Goal: Task Accomplishment & Management: Manage account settings

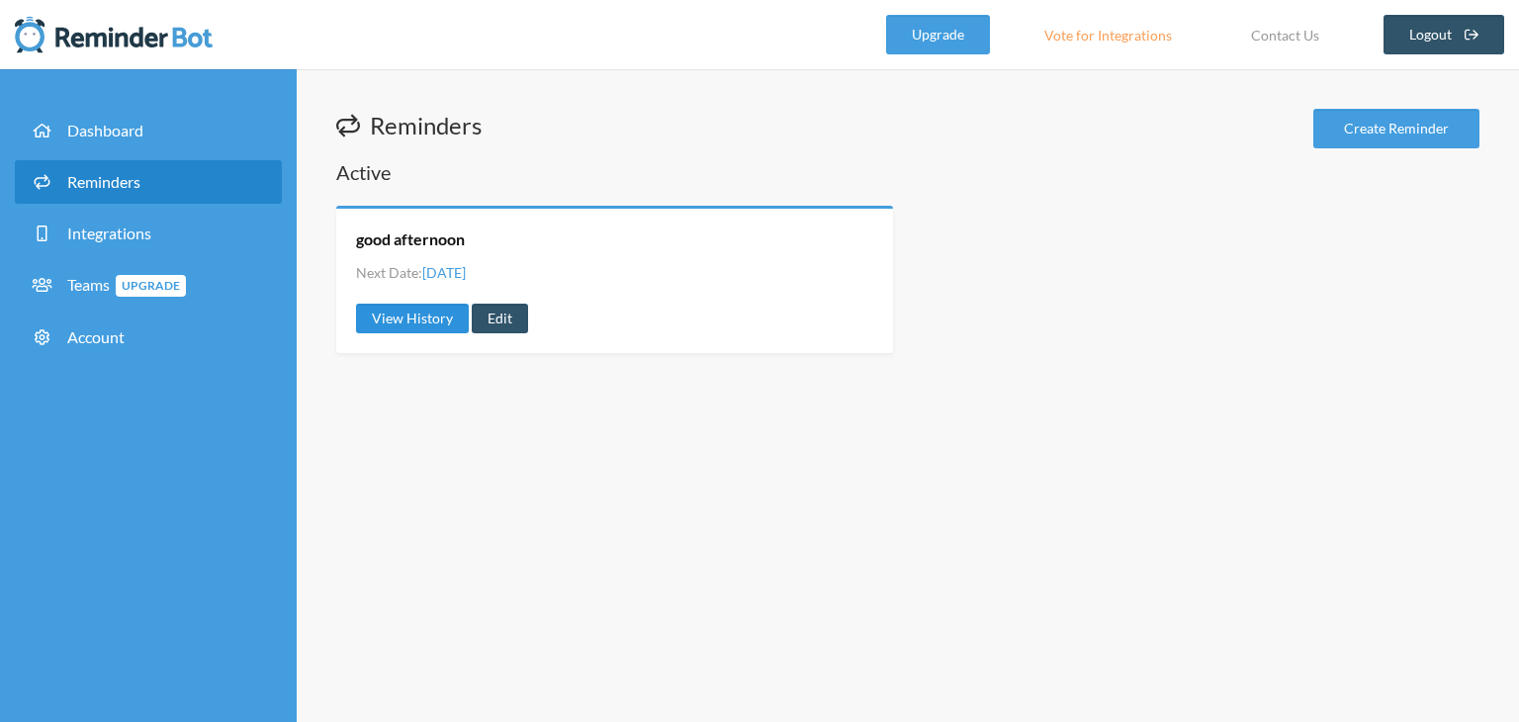
click at [416, 321] on link "View History" at bounding box center [412, 319] width 113 height 30
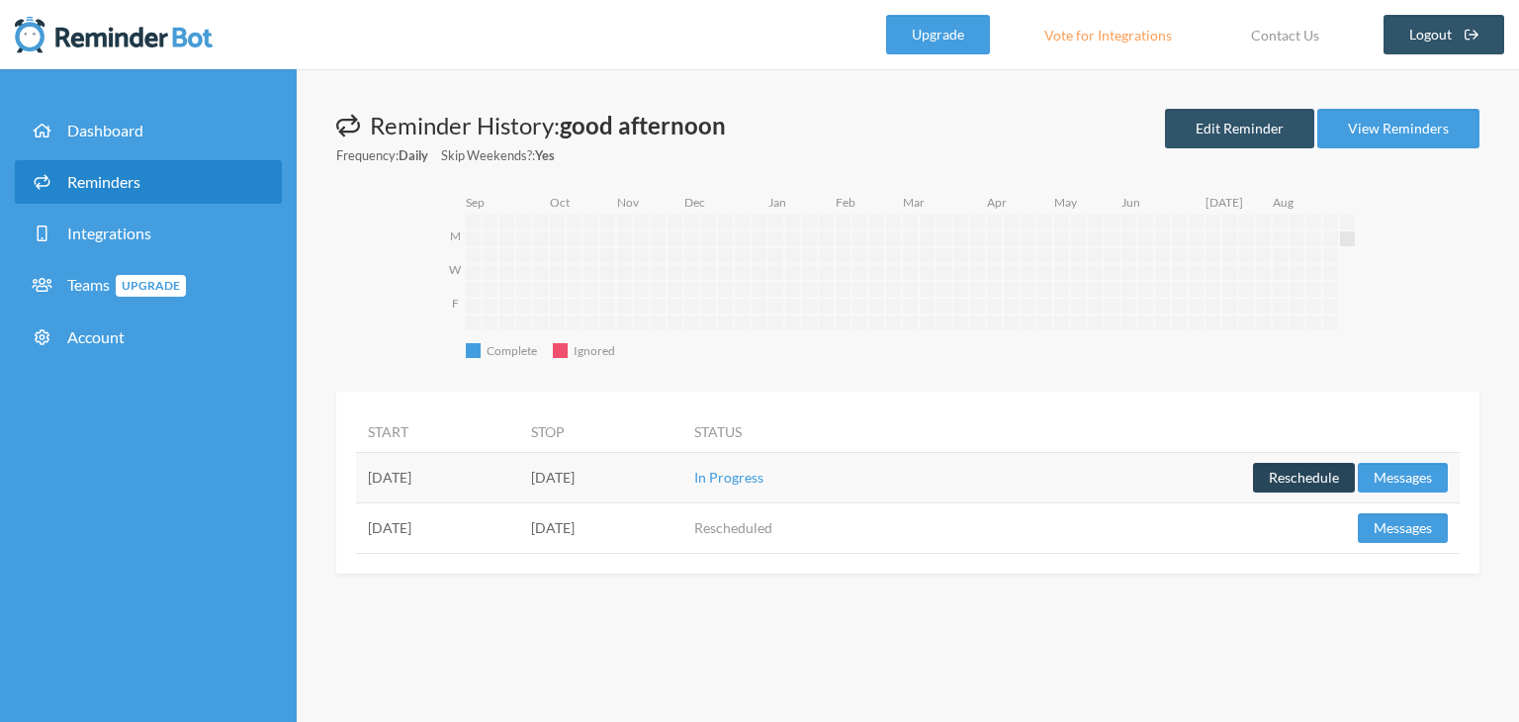
click at [1289, 480] on button "Reschedule" at bounding box center [1304, 478] width 102 height 30
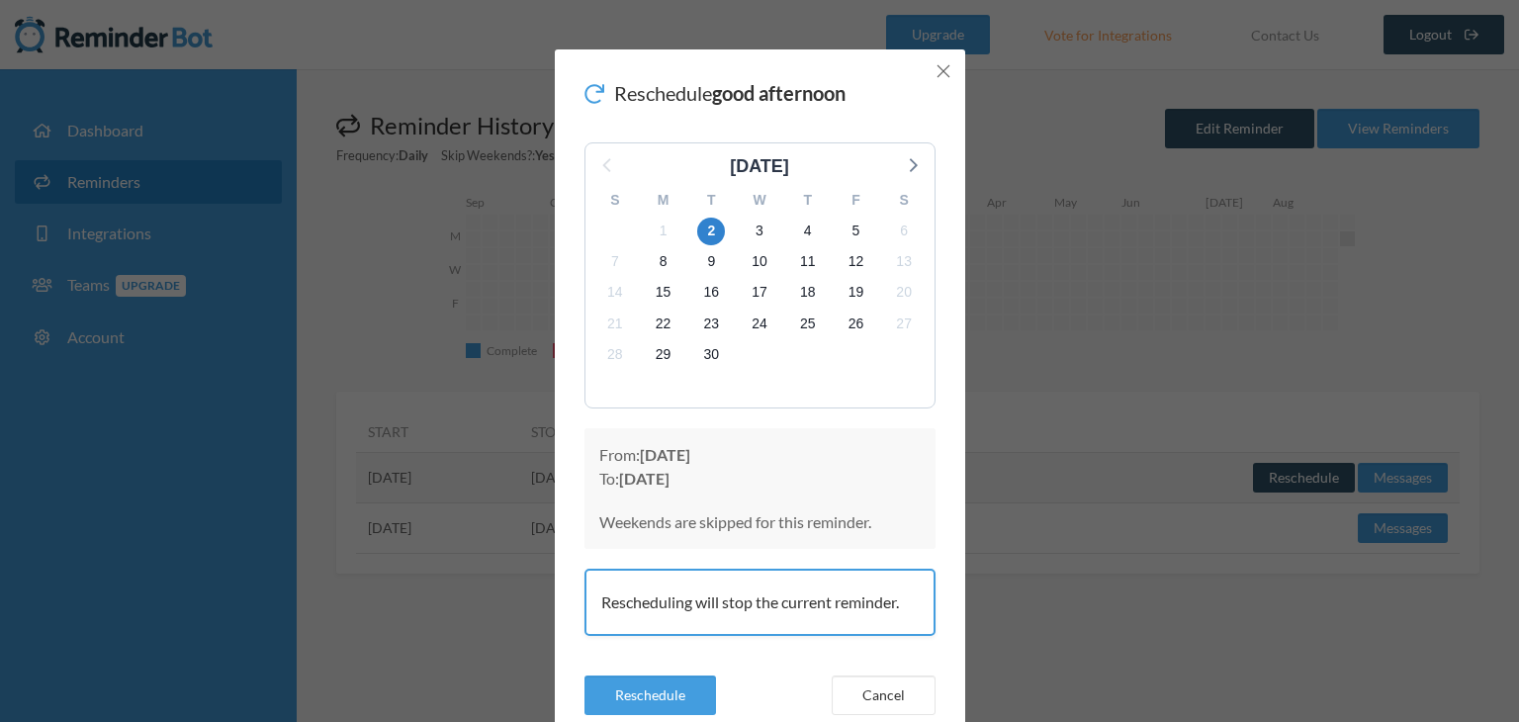
click at [936, 69] on icon "Close" at bounding box center [943, 71] width 14 height 14
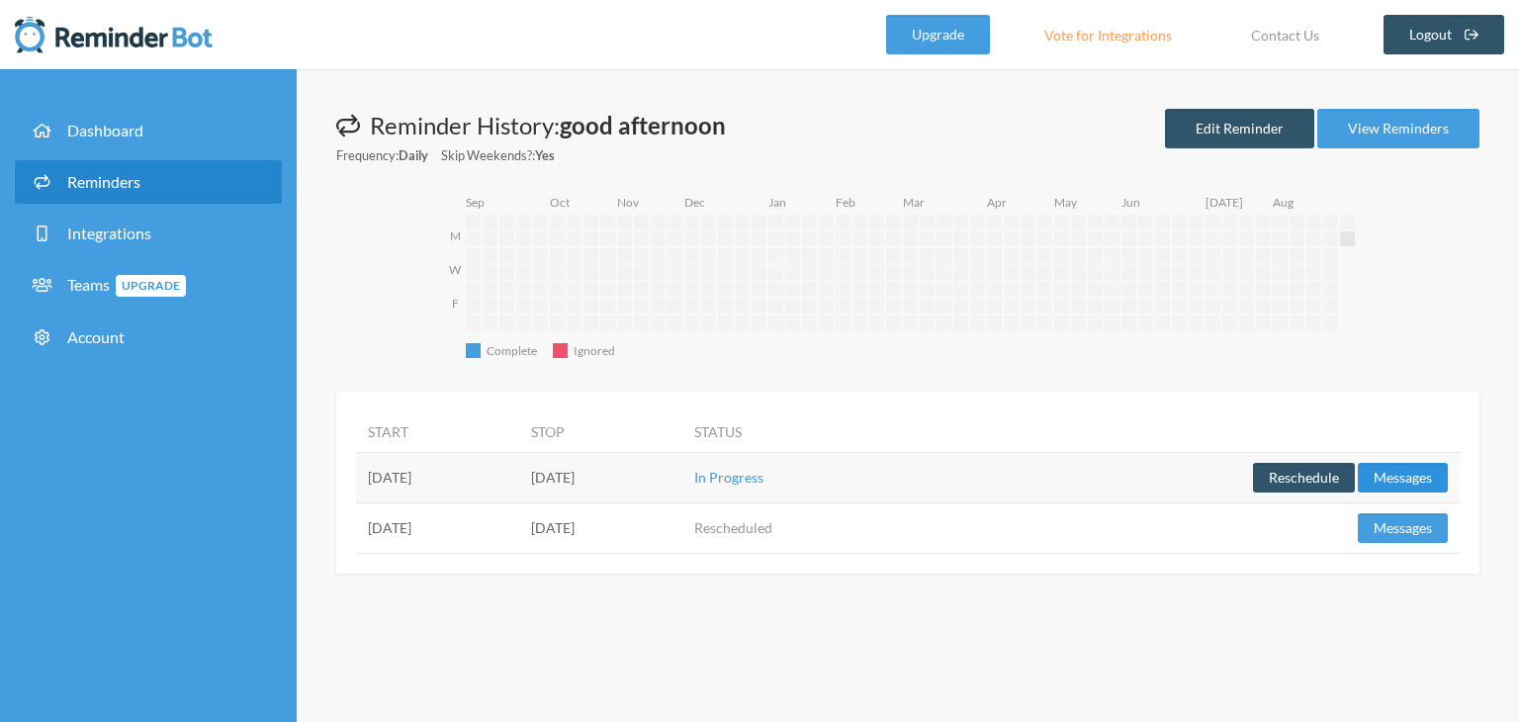
click at [1380, 477] on button "Messages" at bounding box center [1402, 478] width 90 height 30
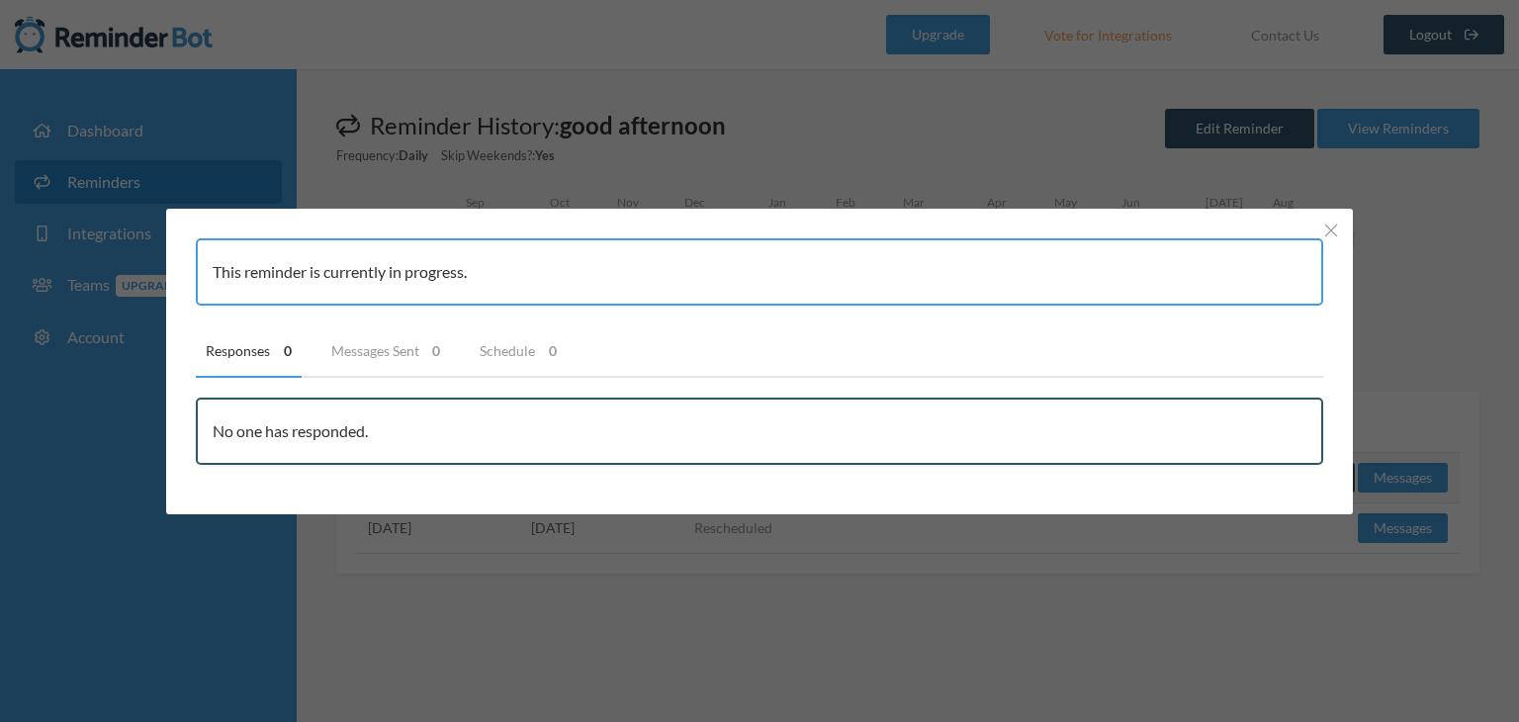
click at [1441, 300] on div "This reminder is currently in progress. Responses 0 Messages Sent 0 Schedule 0 …" at bounding box center [759, 361] width 1519 height 722
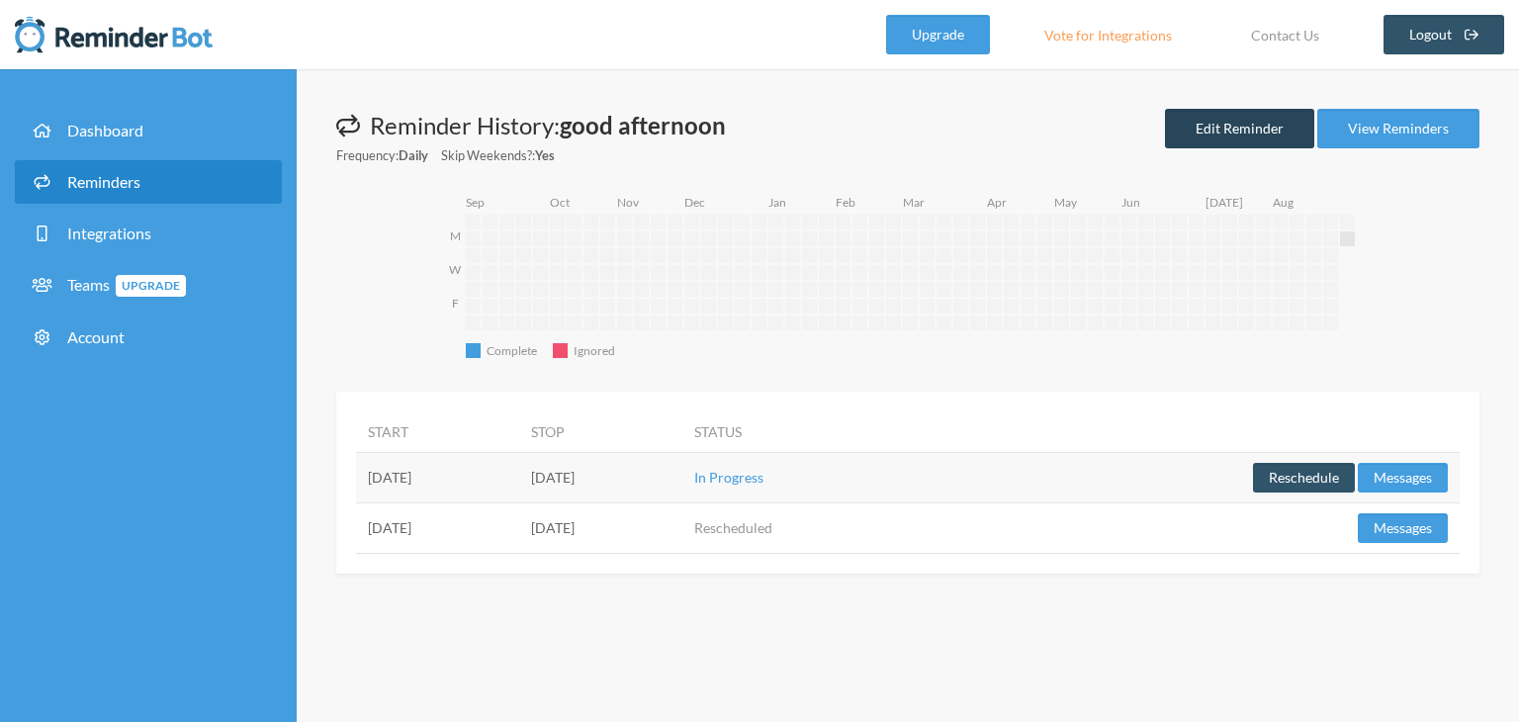
click at [1251, 132] on link "Edit Reminder" at bounding box center [1239, 129] width 149 height 40
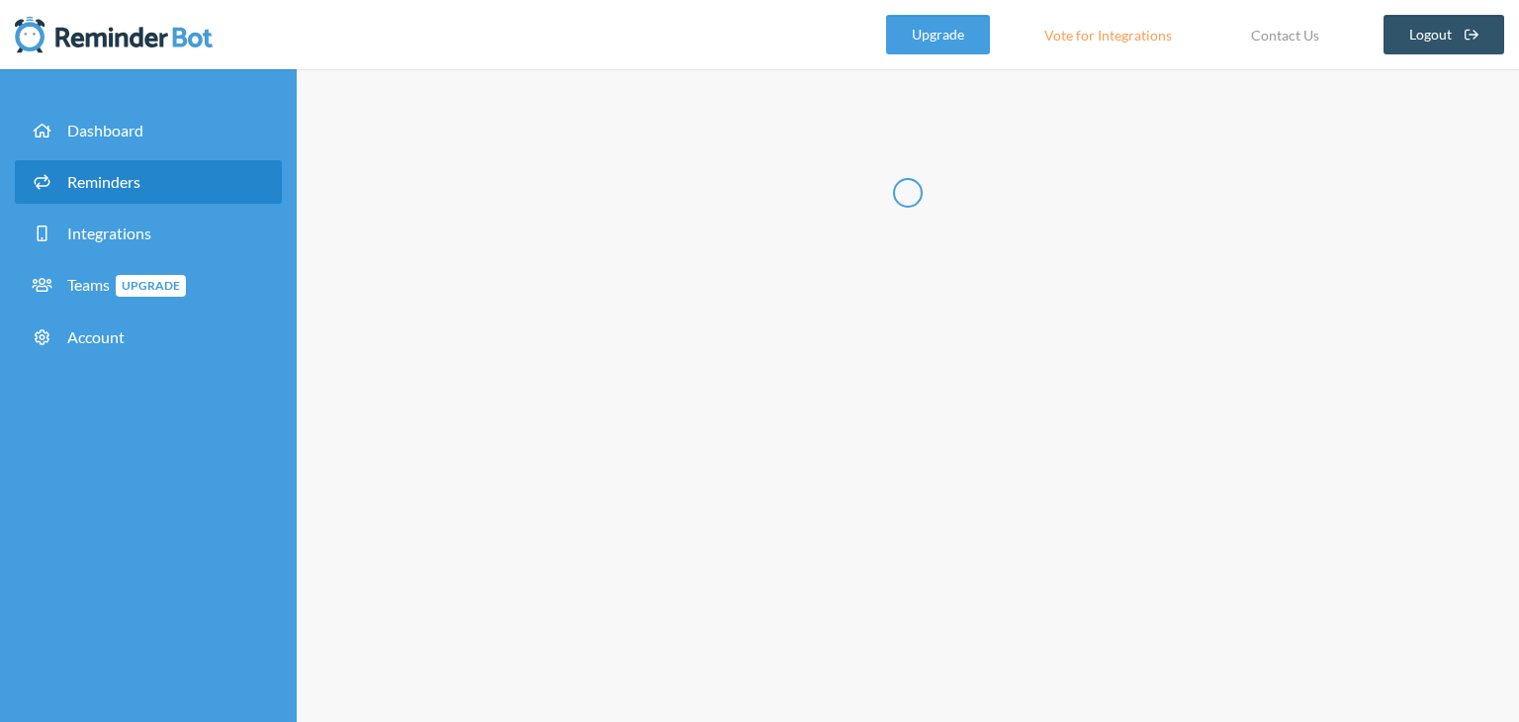
type input "good afternoon"
select select "12:15:00"
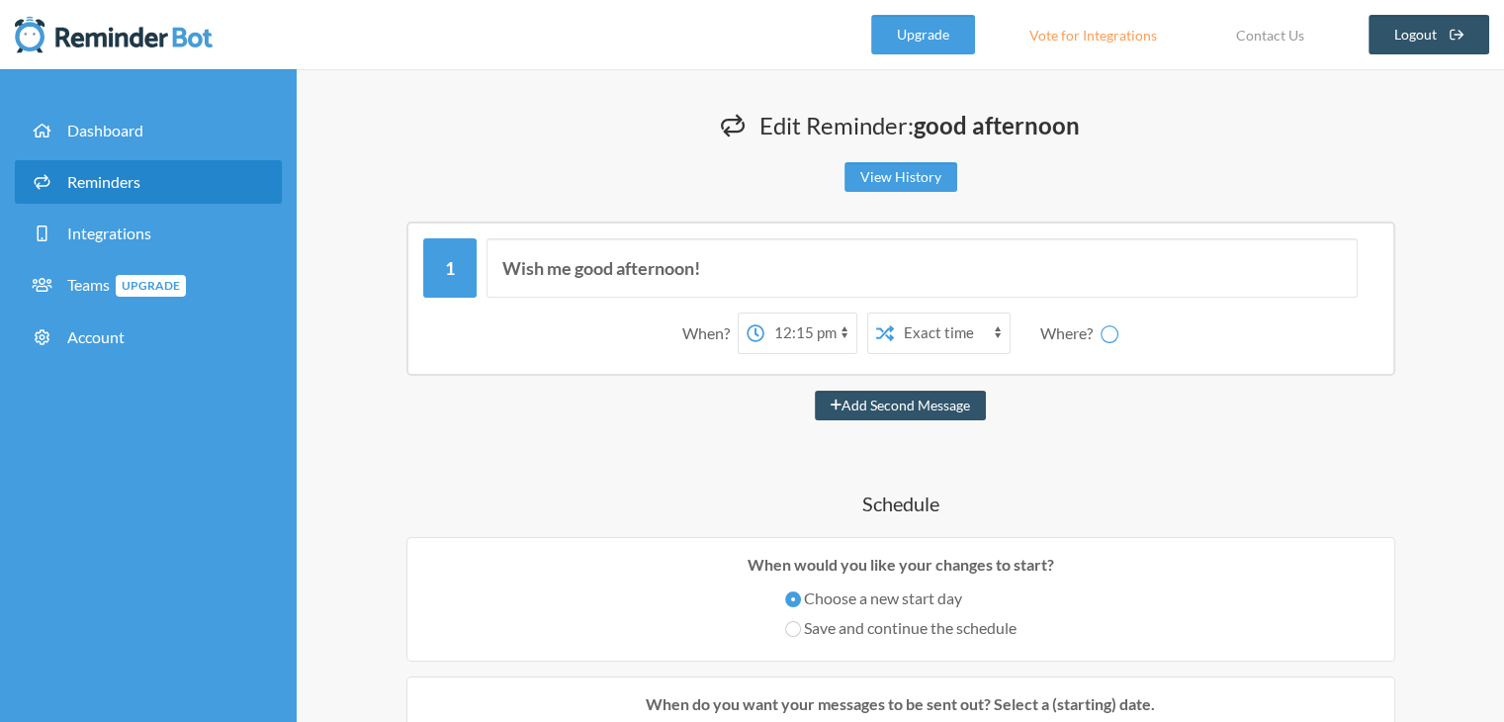
select select "spaces/AAQAfSt0rH8"
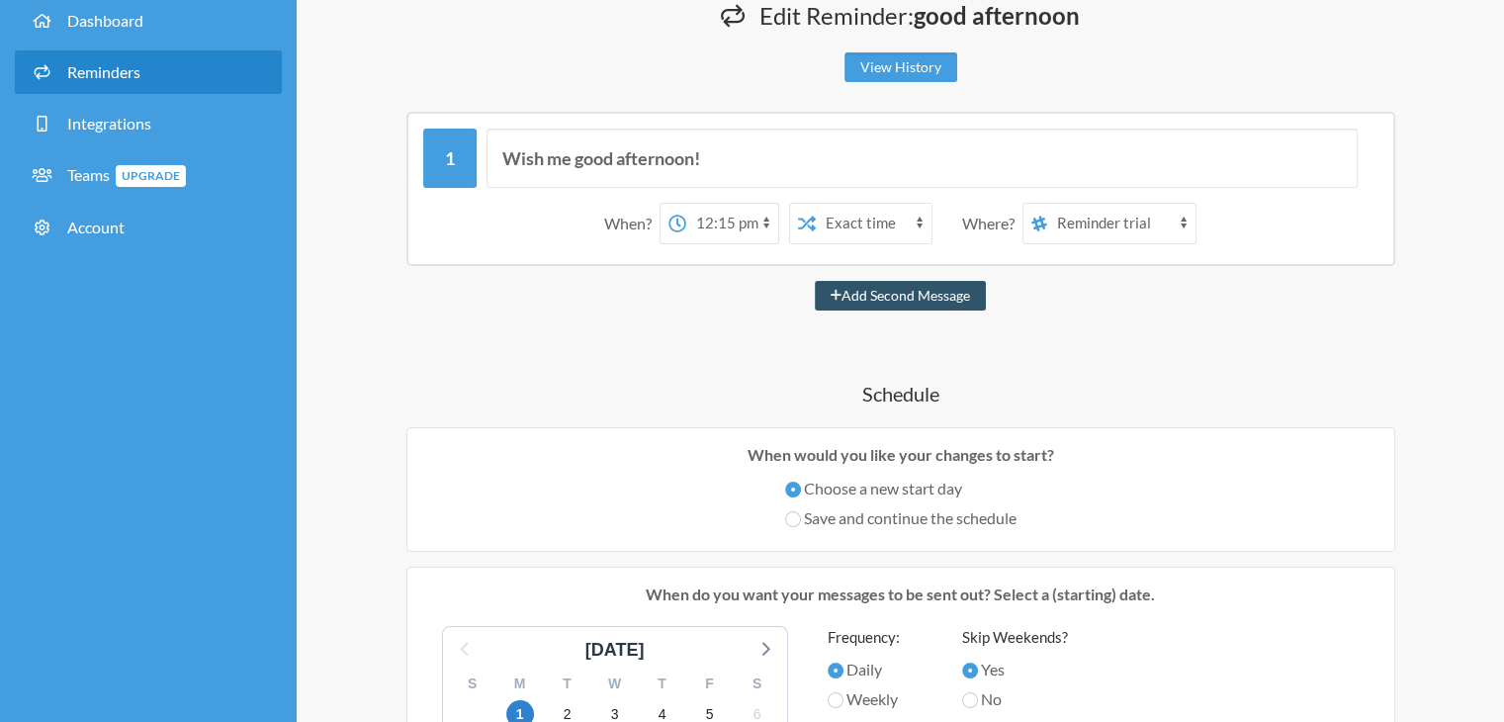
scroll to position [111, 0]
click at [939, 516] on label "Save and continue the schedule" at bounding box center [900, 517] width 231 height 24
click at [801, 516] on input "Save and continue the schedule" at bounding box center [793, 518] width 16 height 16
radio input "true"
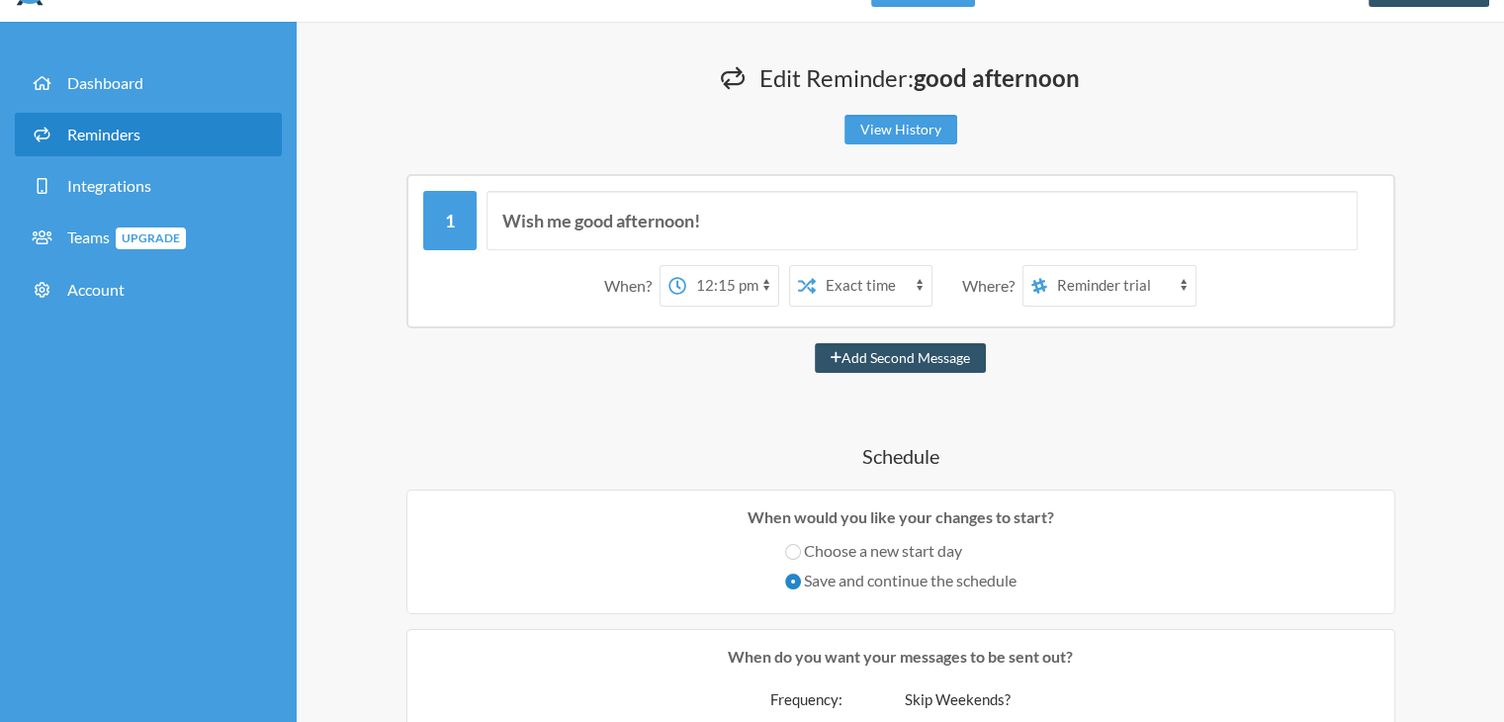
scroll to position [0, 0]
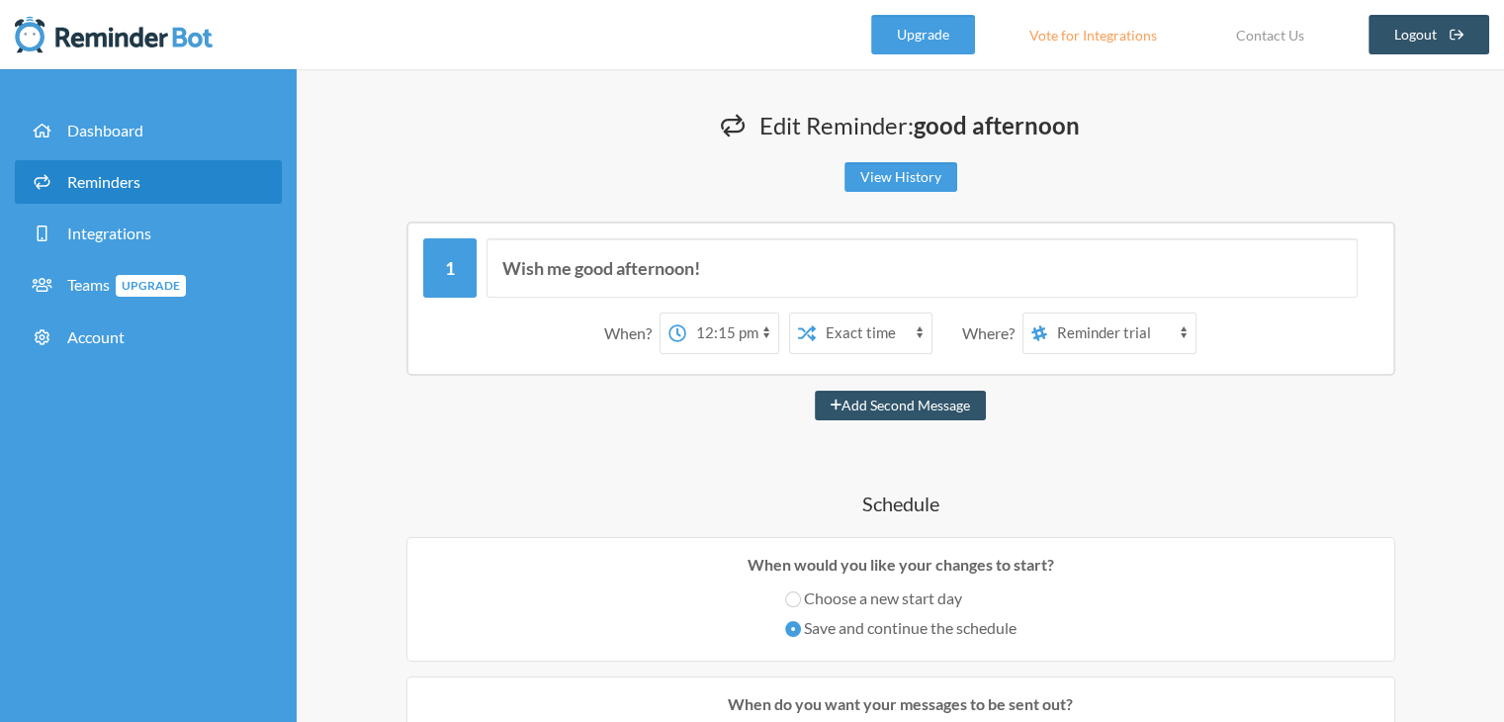
click at [754, 331] on select "12:00 am 12:15 am 12:30 am 12:45 am 1:00 am 1:15 am 1:30 am 1:45 am 2:00 am 2:1…" at bounding box center [732, 333] width 92 height 40
select select "12:45:00"
click at [692, 313] on select "12:00 am 12:15 am 12:30 am 12:45 am 1:00 am 1:15 am 1:30 am 1:45 am 2:00 am 2:1…" at bounding box center [732, 333] width 92 height 40
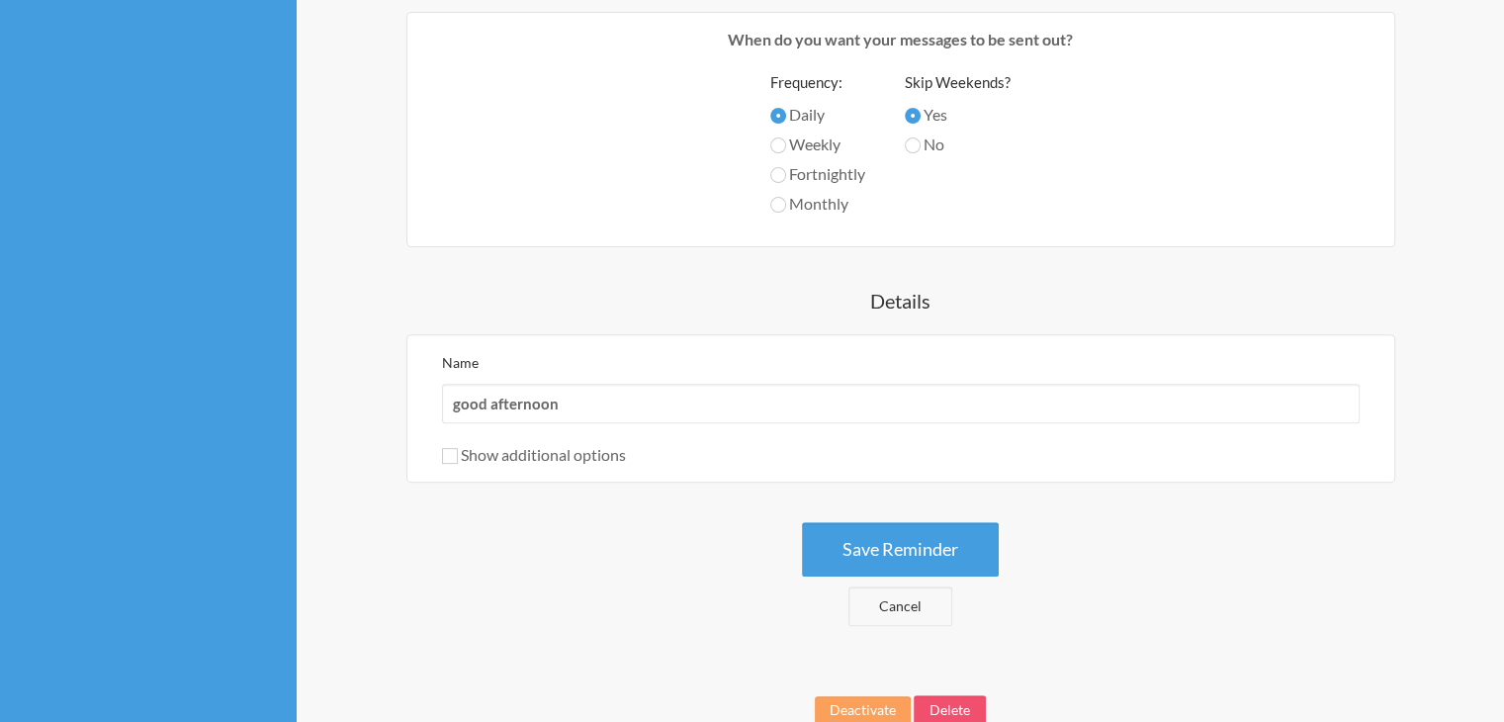
scroll to position [664, 0]
click at [447, 452] on input "Show additional options" at bounding box center [450, 456] width 16 height 16
checkbox input "true"
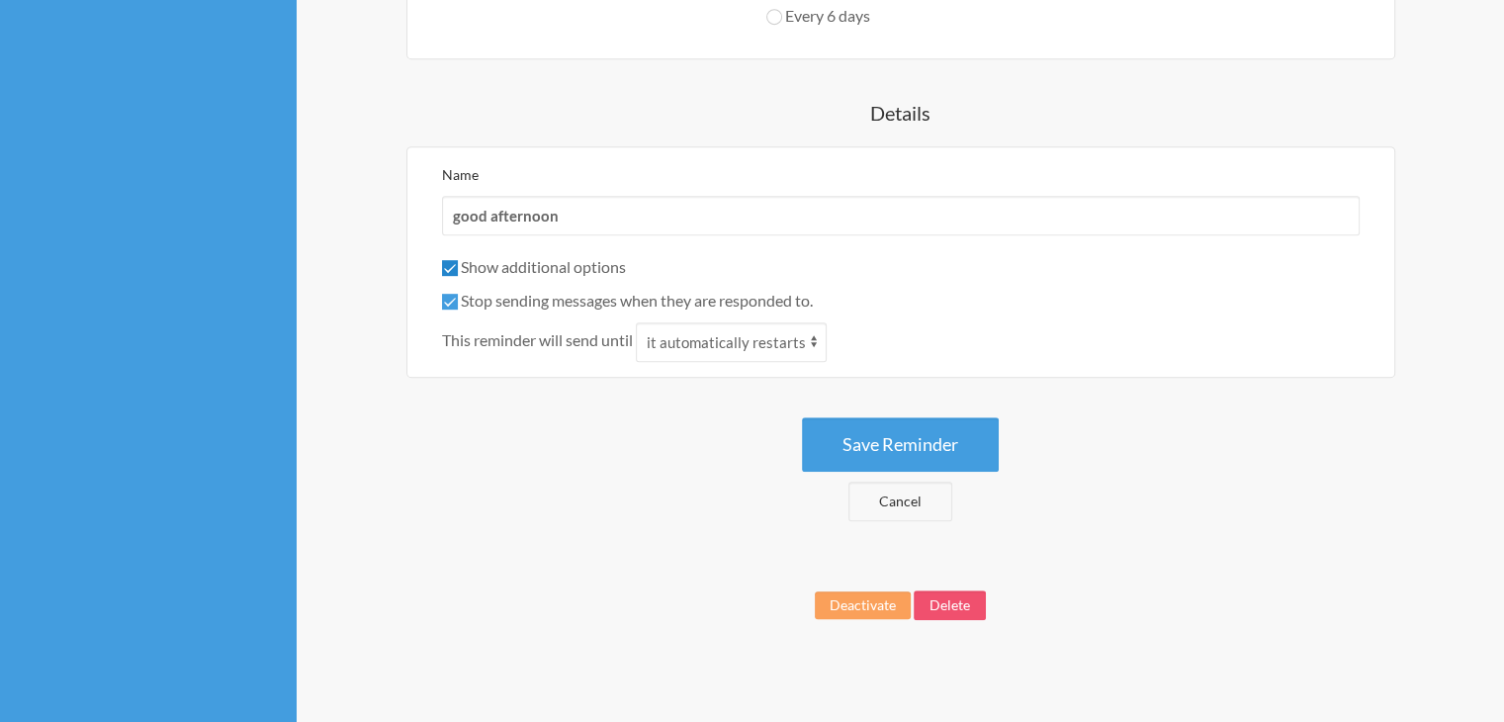
scroll to position [1004, 0]
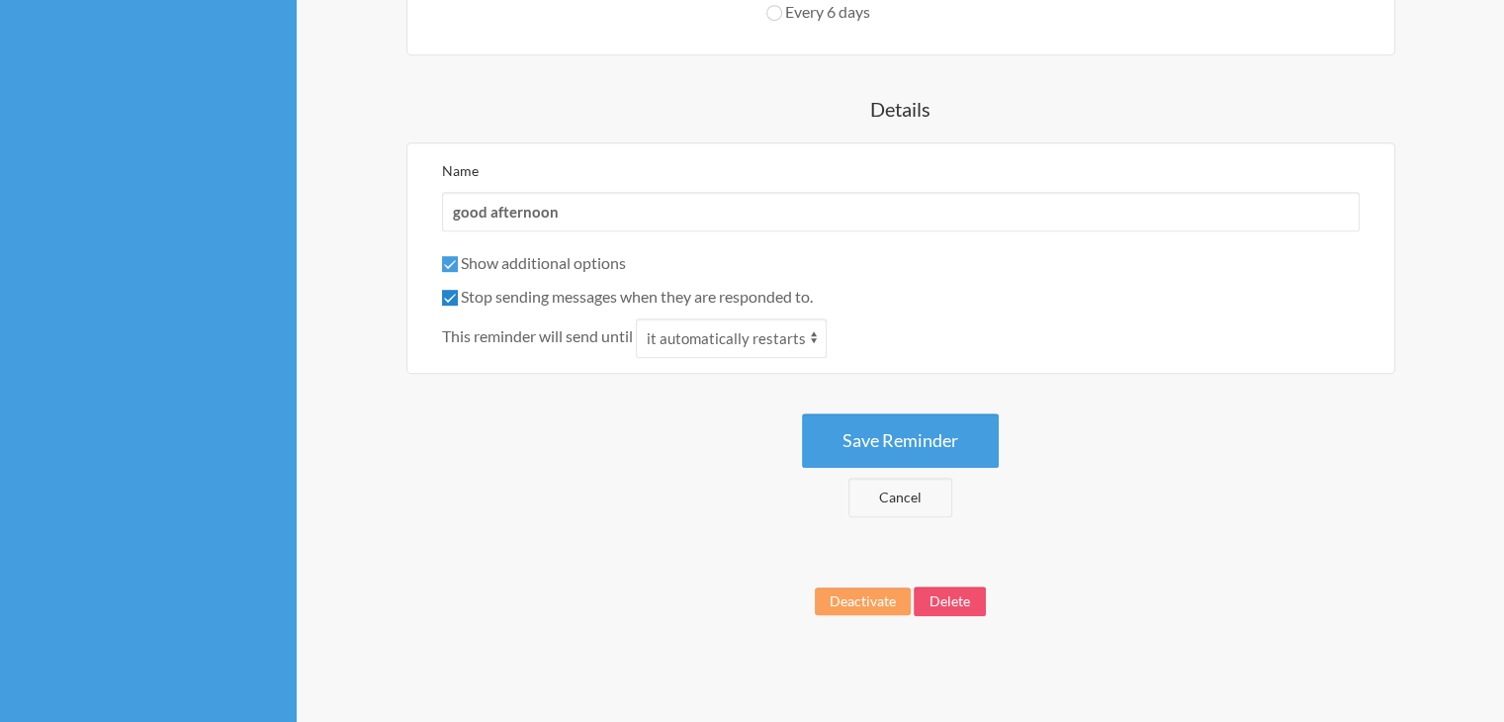
click at [450, 294] on input "Stop sending messages when they are responded to." at bounding box center [450, 298] width 16 height 16
checkbox input "false"
click at [875, 437] on button "Save Reminder" at bounding box center [900, 440] width 197 height 54
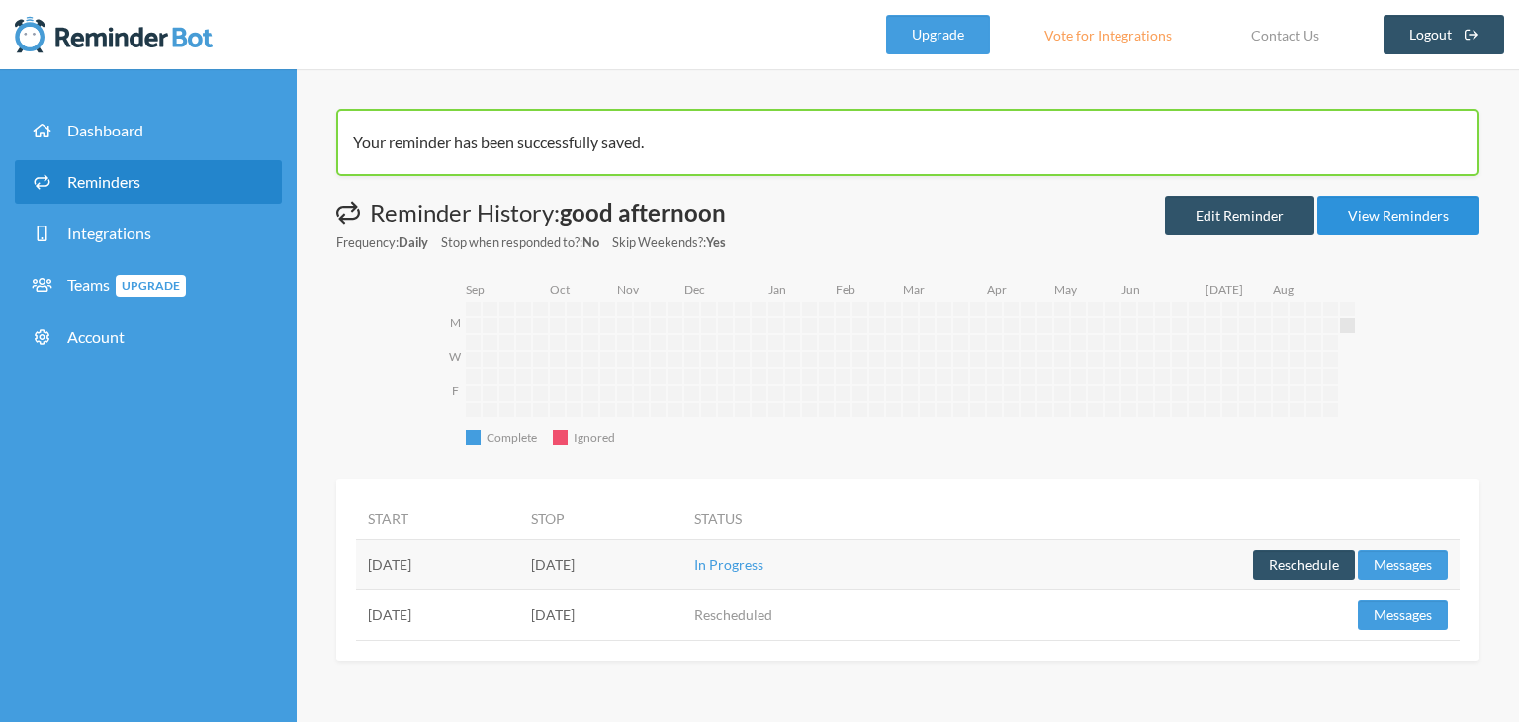
click at [1407, 218] on link "View Reminders" at bounding box center [1398, 216] width 162 height 40
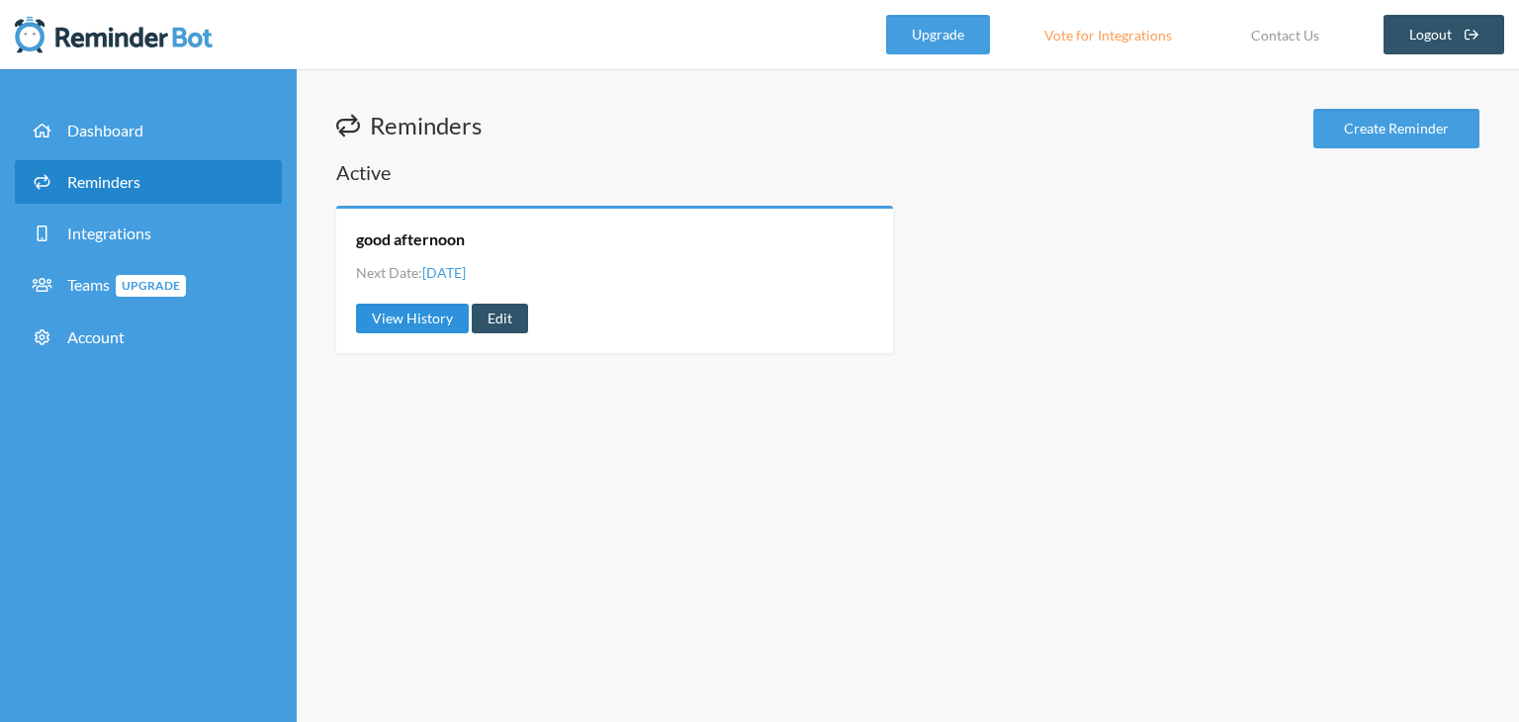
click at [451, 319] on link "View History" at bounding box center [412, 319] width 113 height 30
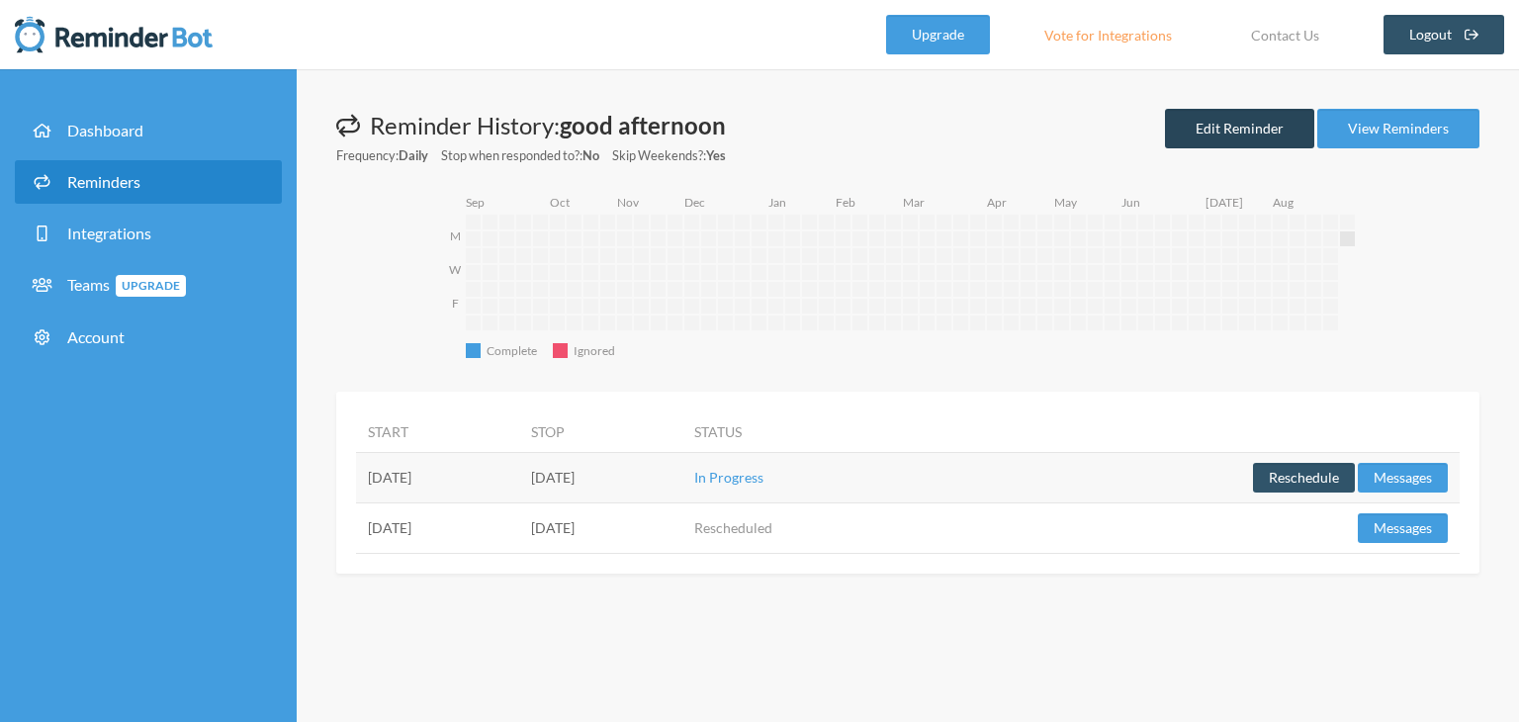
click at [1255, 124] on link "Edit Reminder" at bounding box center [1239, 129] width 149 height 40
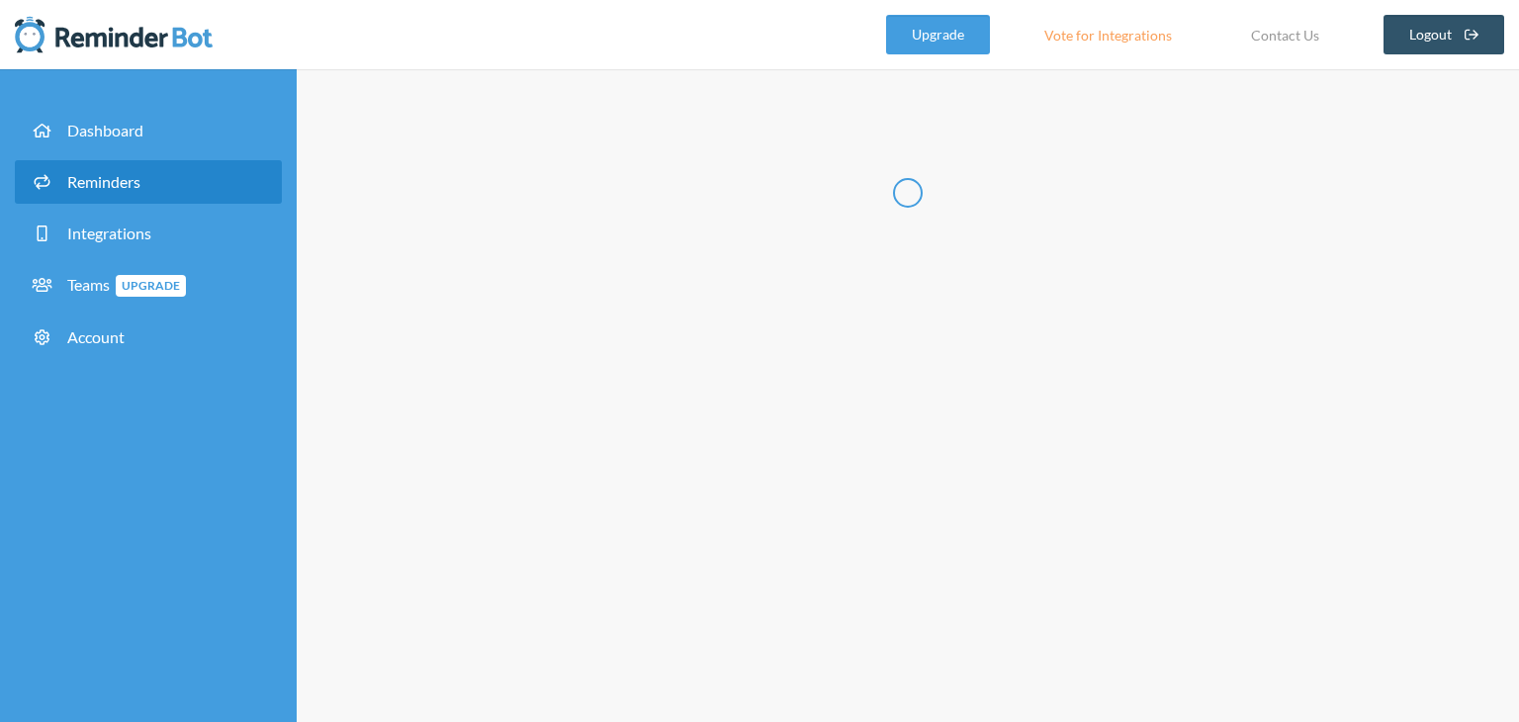
type input "good afternoon"
checkbox input "true"
checkbox input "false"
select select "12:45:00"
select select "13:15:00"
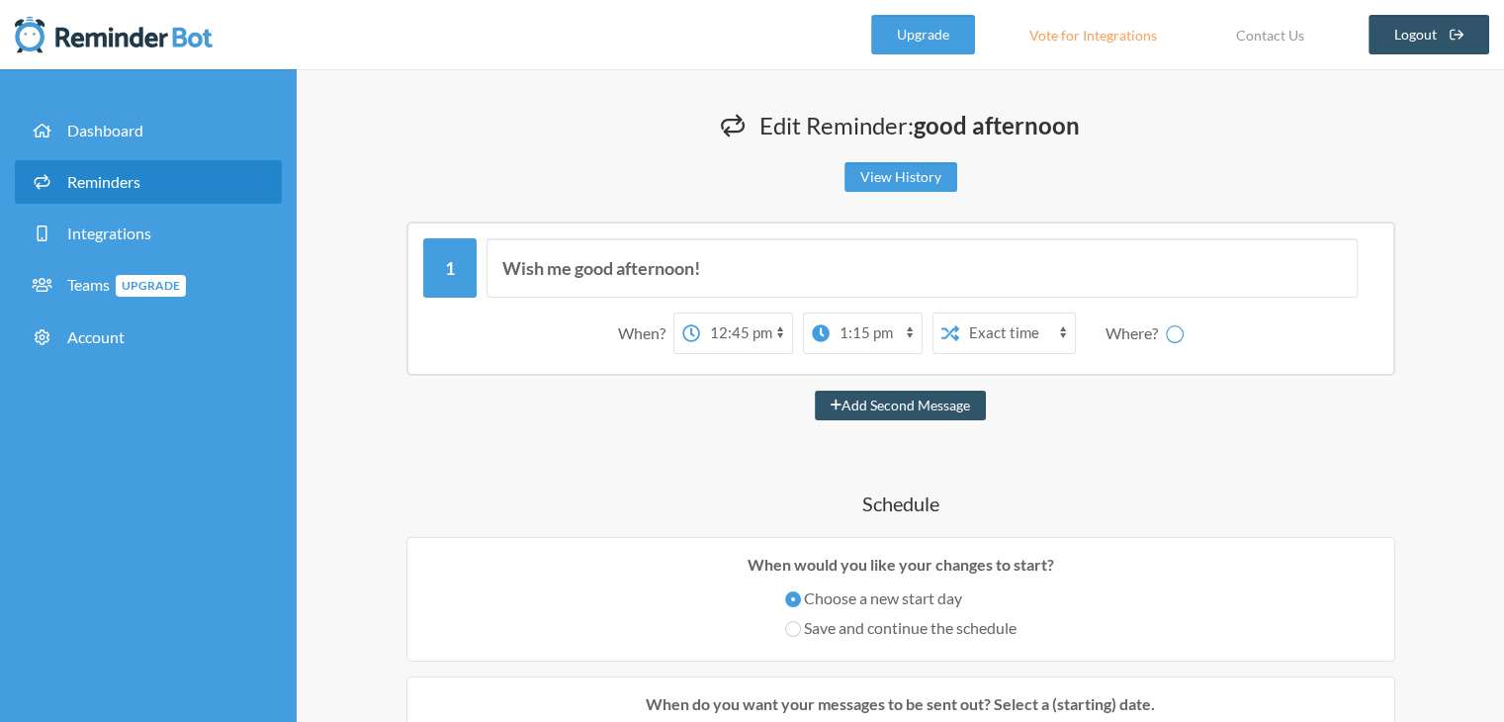
select select "spaces/AAQAfSt0rH8"
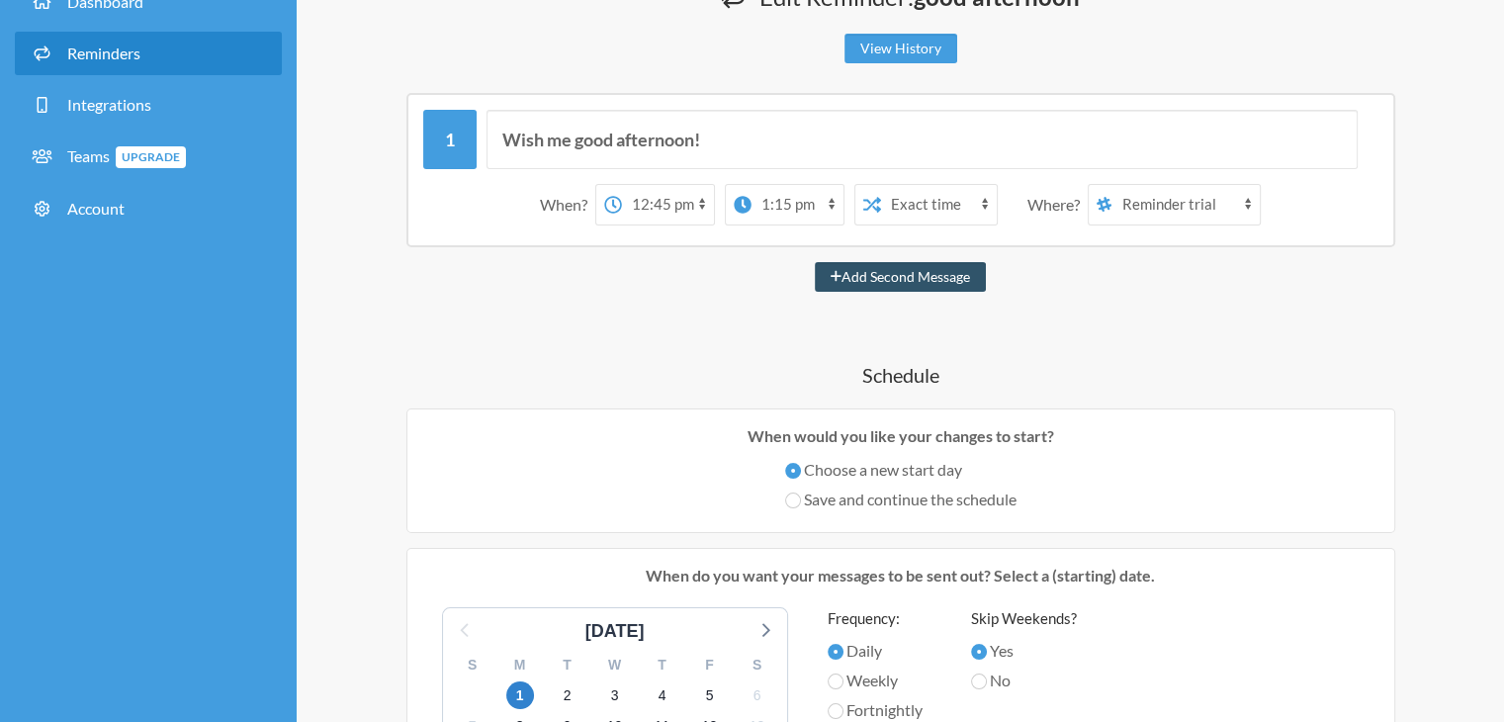
scroll to position [123, 0]
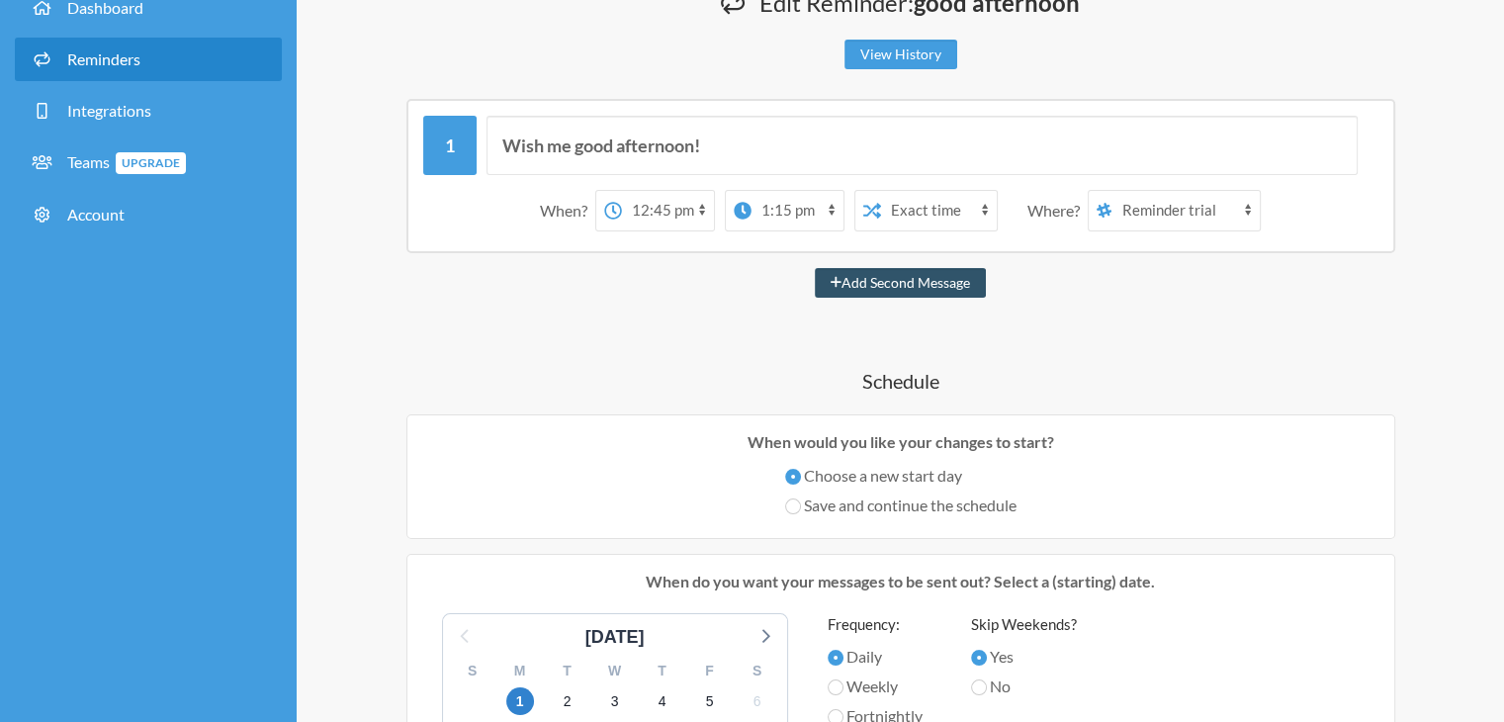
click at [818, 211] on select "12:00 am 12:15 am 12:30 am 12:45 am 1:00 am 1:15 am 1:30 am 1:45 am 2:00 am 2:1…" at bounding box center [797, 211] width 92 height 40
select select "12:45:00"
click at [751, 191] on select "12:00 am 12:15 am 12:30 am 12:45 am 1:00 am 1:15 am 1:30 am 1:45 am 2:00 am 2:1…" at bounding box center [797, 211] width 92 height 40
click at [874, 206] on div "on day 2" at bounding box center [843, 211] width 63 height 40
click at [847, 209] on strong "day 2" at bounding box center [848, 210] width 38 height 19
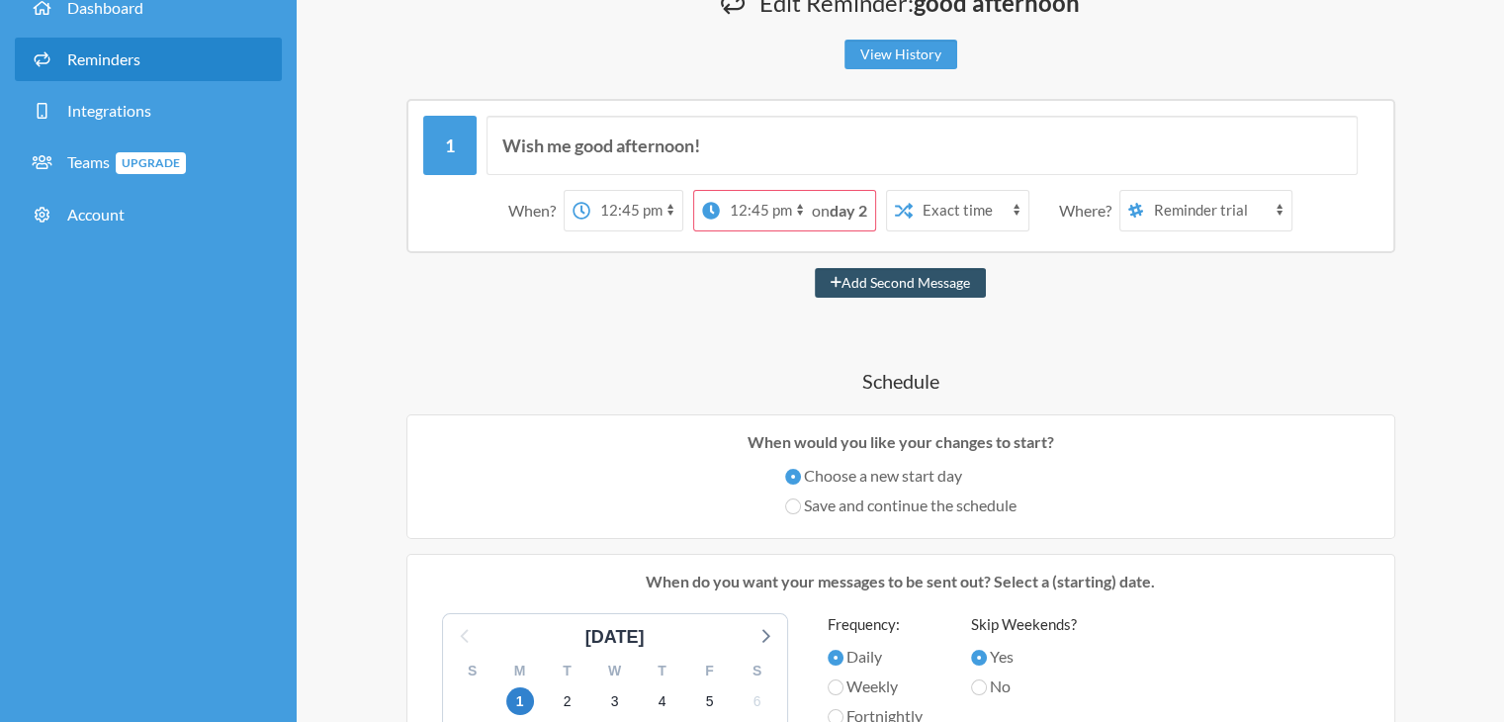
click at [798, 202] on select "12:00 am 12:15 am 12:30 am 12:45 am 1:00 am 1:15 am 1:30 am 1:45 am 2:00 am 2:1…" at bounding box center [766, 211] width 92 height 40
click at [851, 287] on button "Add Second Message" at bounding box center [900, 283] width 171 height 30
select select "13:45:00"
select select "14:45:00"
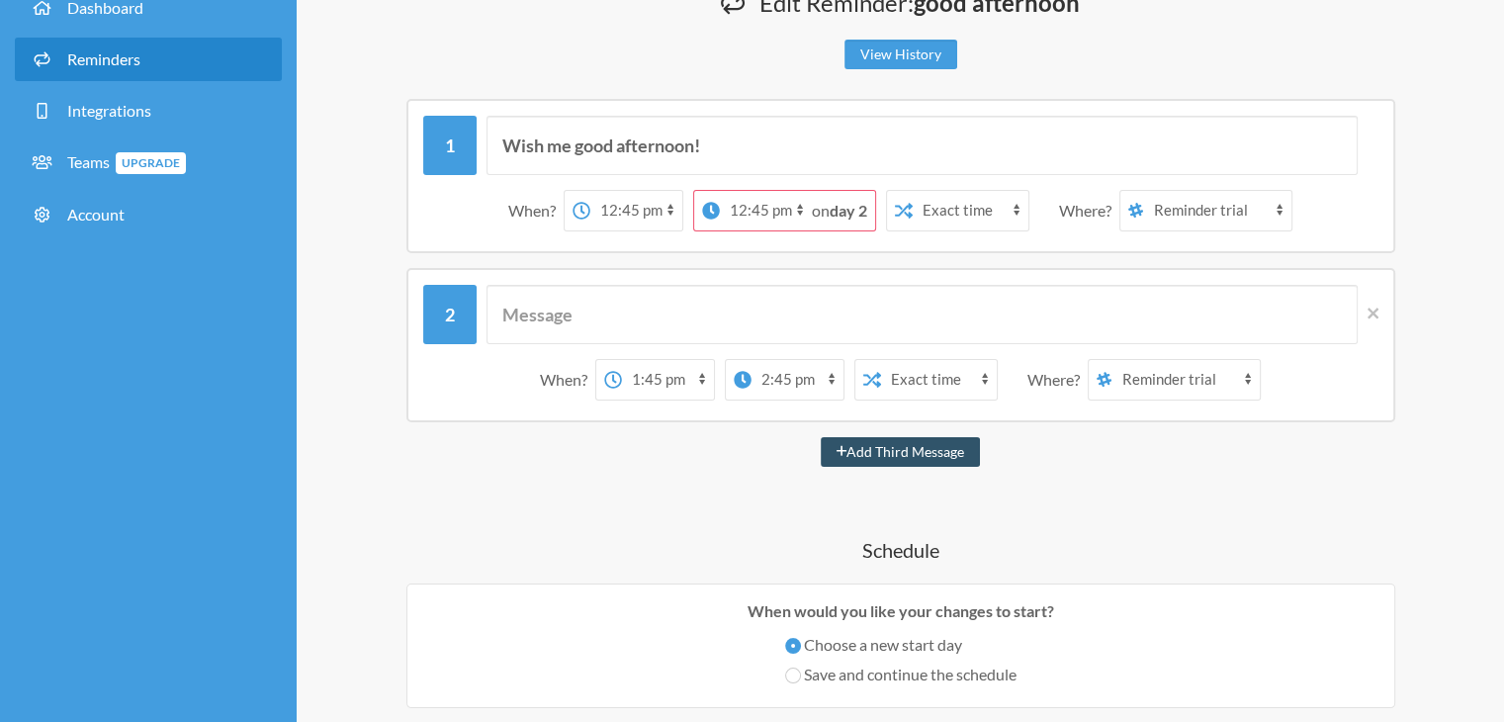
click at [1148, 392] on select "[PERSON_NAME] Reminder trial" at bounding box center [1185, 380] width 148 height 40
select select "spaces/2shKtCAAAAE"
click at [1116, 360] on select "[PERSON_NAME] Reminder trial" at bounding box center [1185, 380] width 148 height 40
click at [665, 371] on select "12:00 am 12:15 am 12:30 am 12:45 am 1:00 am 1:15 am 1:30 am 1:45 am 2:00 am 2:1…" at bounding box center [668, 380] width 92 height 40
select select "12:45:00"
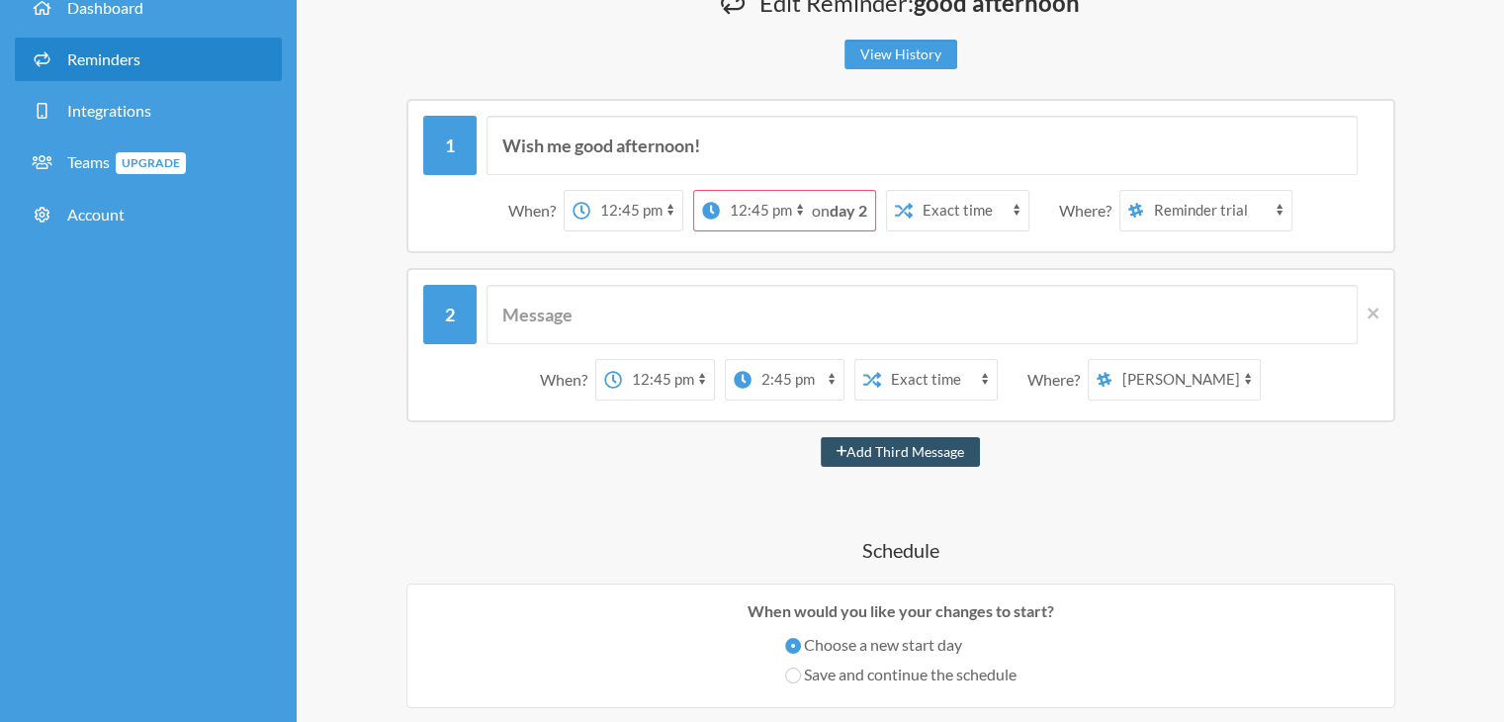
click at [622, 360] on select "12:00 am 12:15 am 12:30 am 12:45 am 1:00 am 1:15 am 1:30 am 1:45 am 2:00 am 2:1…" at bounding box center [668, 380] width 92 height 40
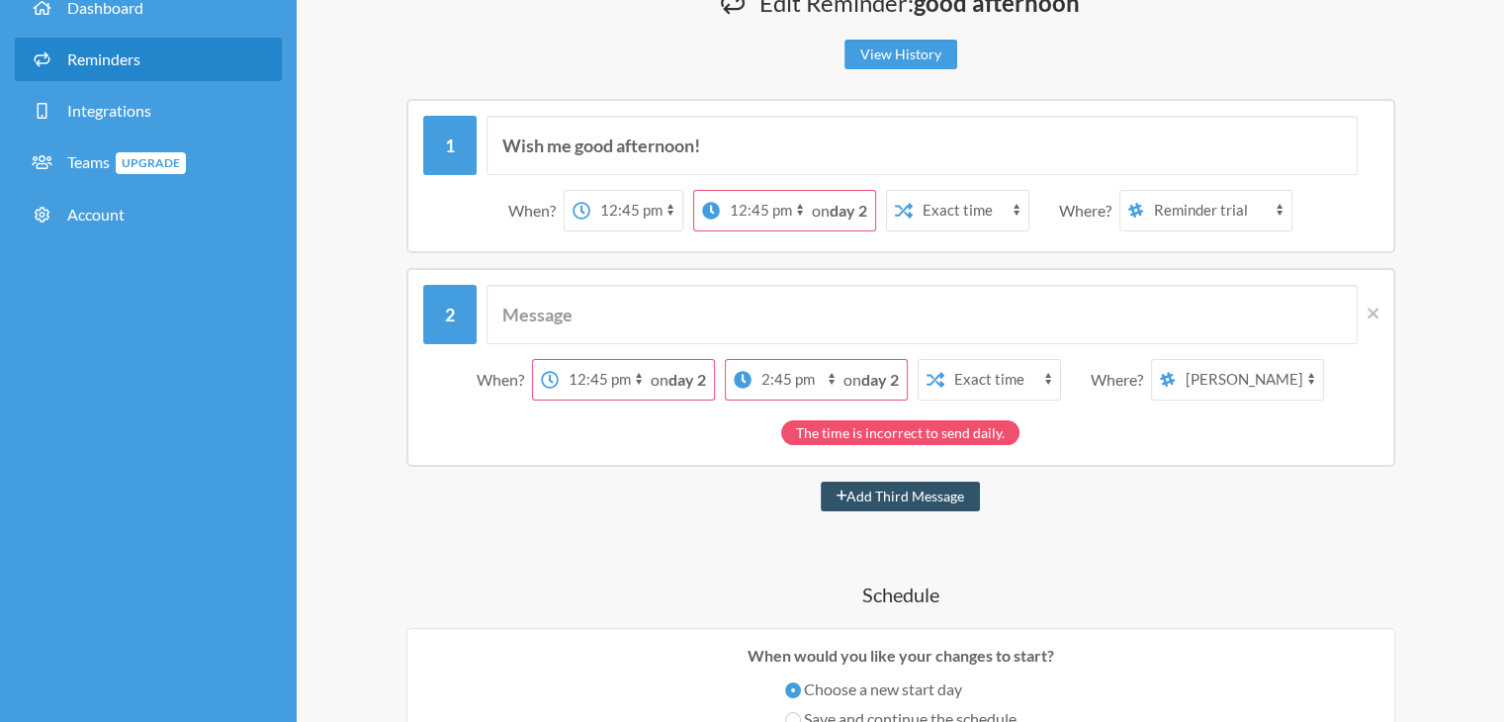
click at [669, 380] on span "on day 2" at bounding box center [678, 379] width 55 height 19
click at [1368, 314] on icon at bounding box center [1372, 312] width 11 height 11
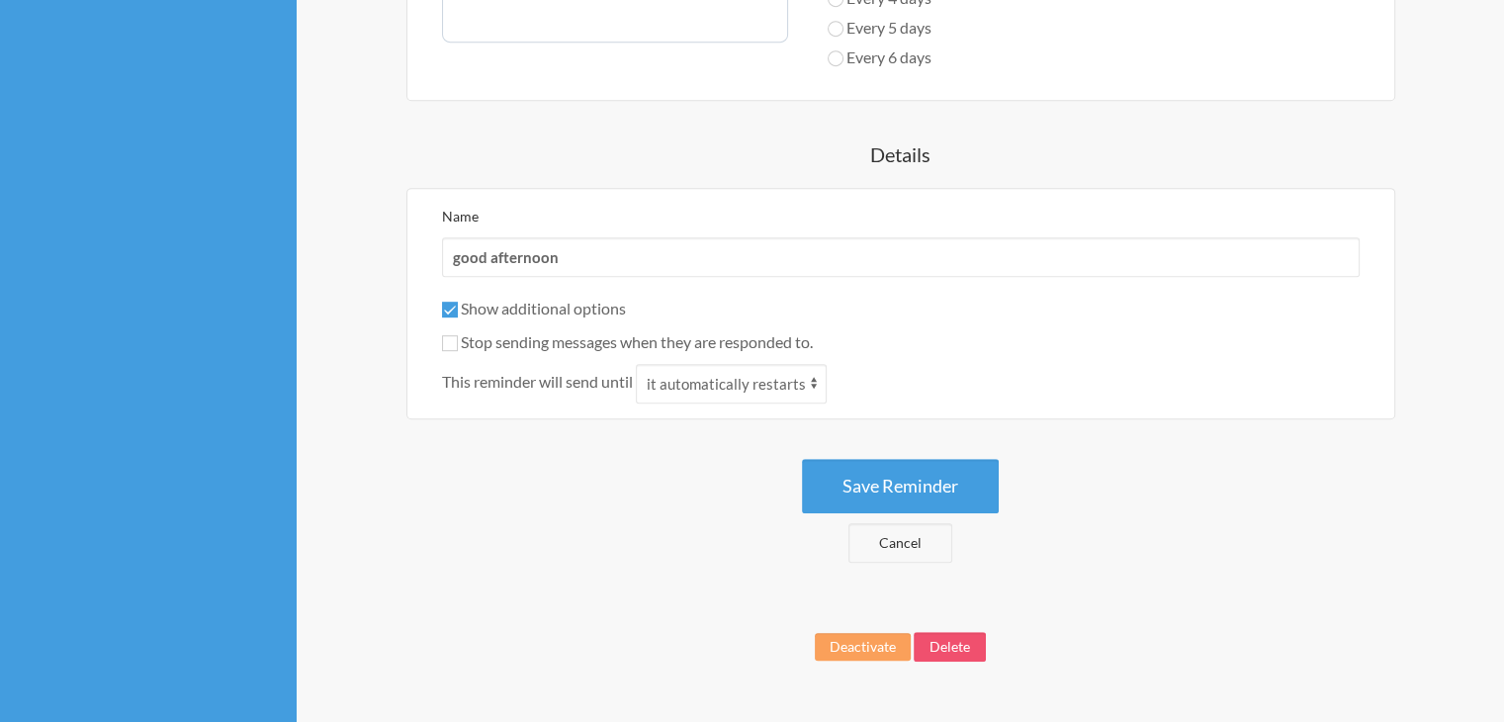
scroll to position [1004, 0]
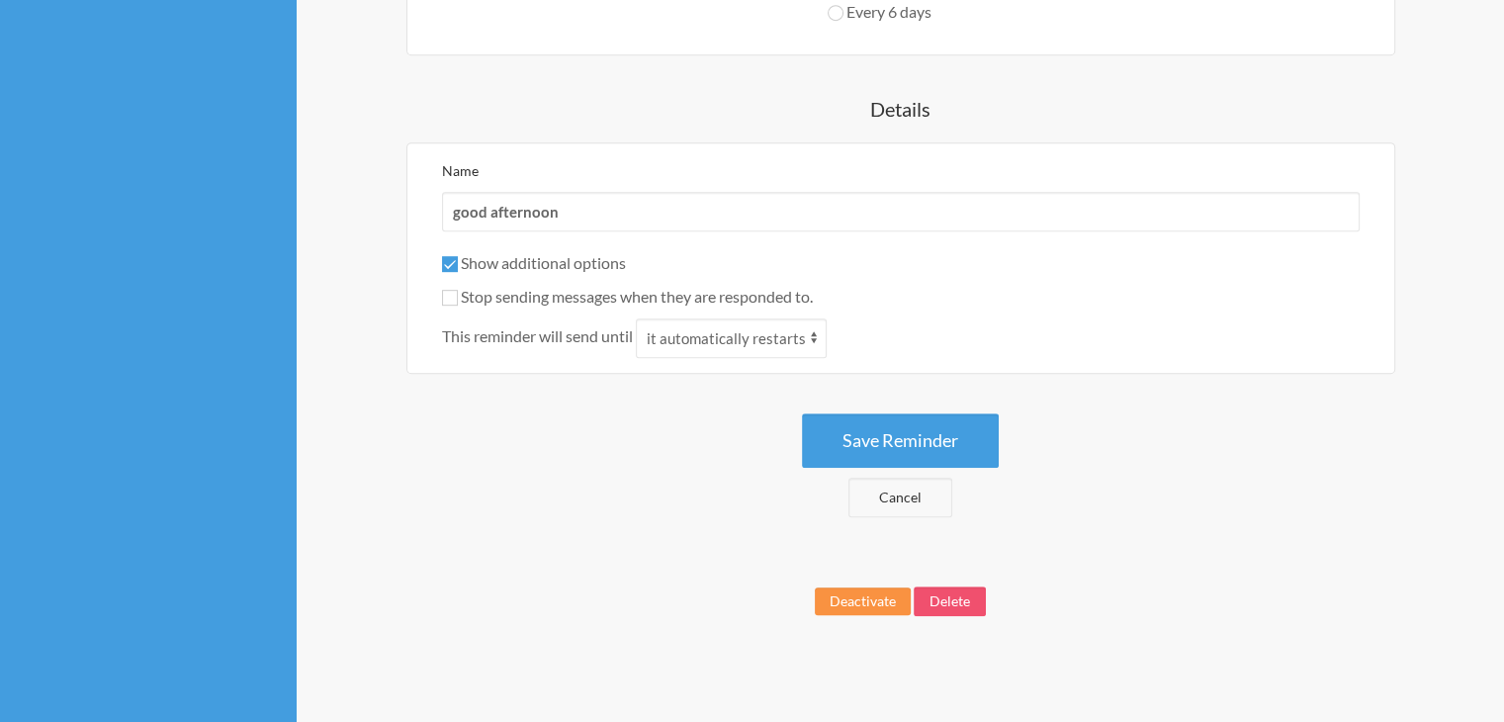
click at [842, 598] on button "Deactivate" at bounding box center [863, 601] width 96 height 28
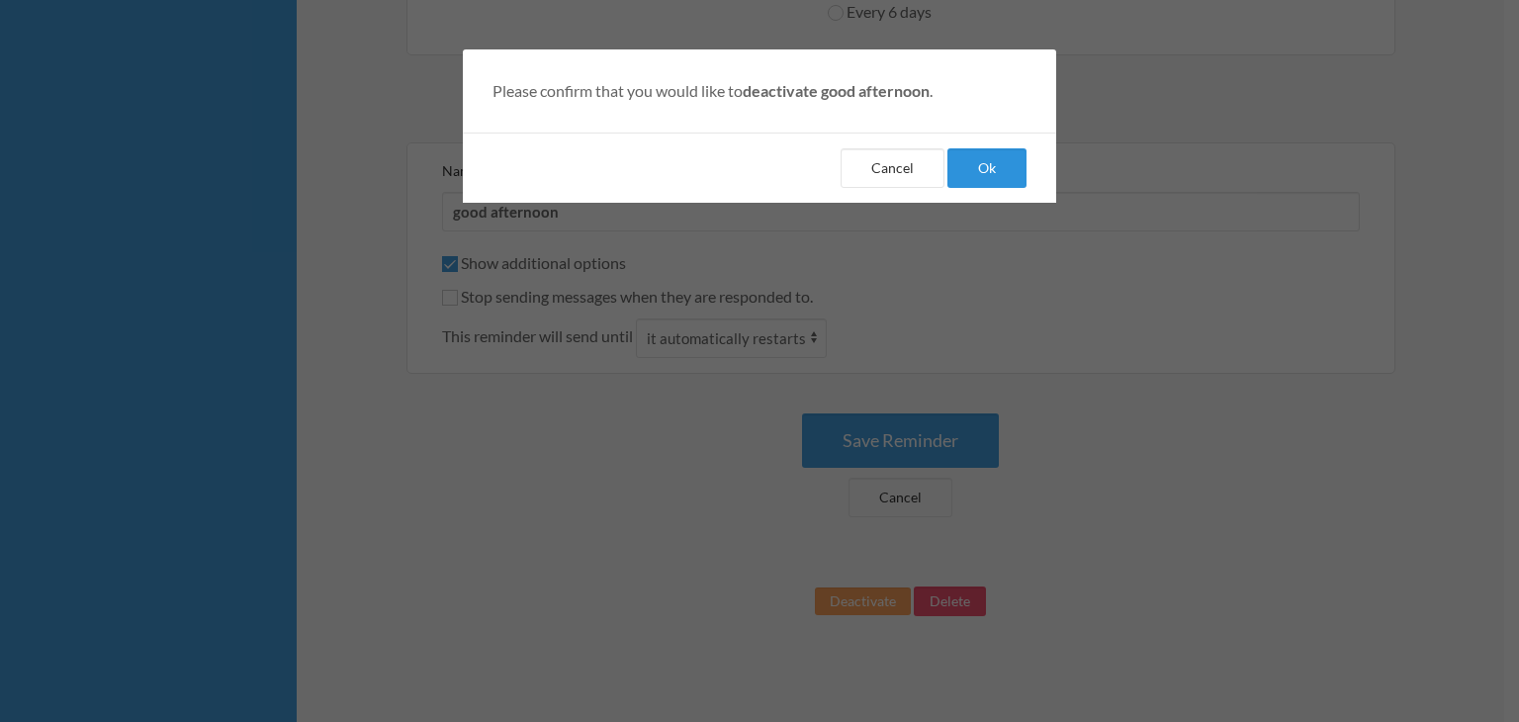
click at [987, 171] on button "Ok" at bounding box center [986, 168] width 79 height 40
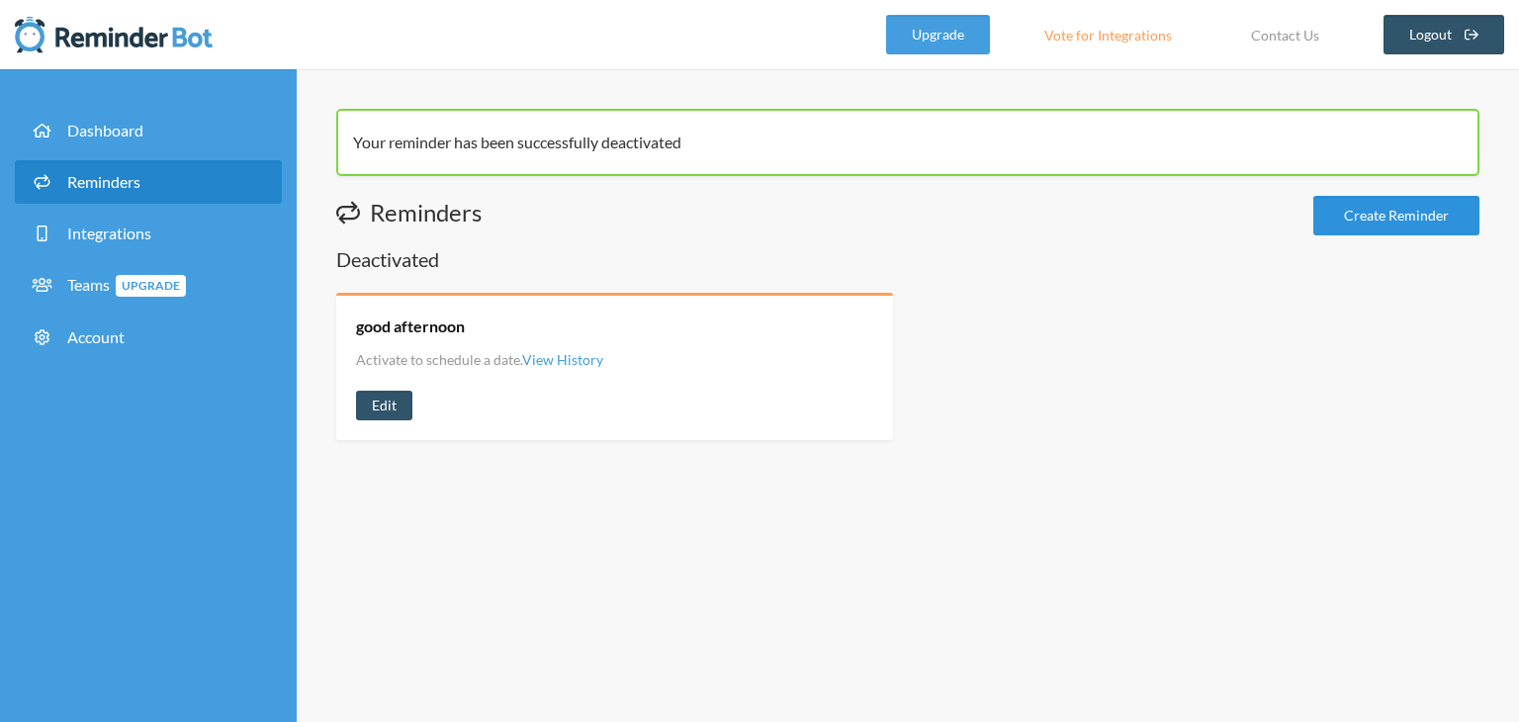
click at [1404, 218] on link "Create Reminder" at bounding box center [1396, 216] width 166 height 40
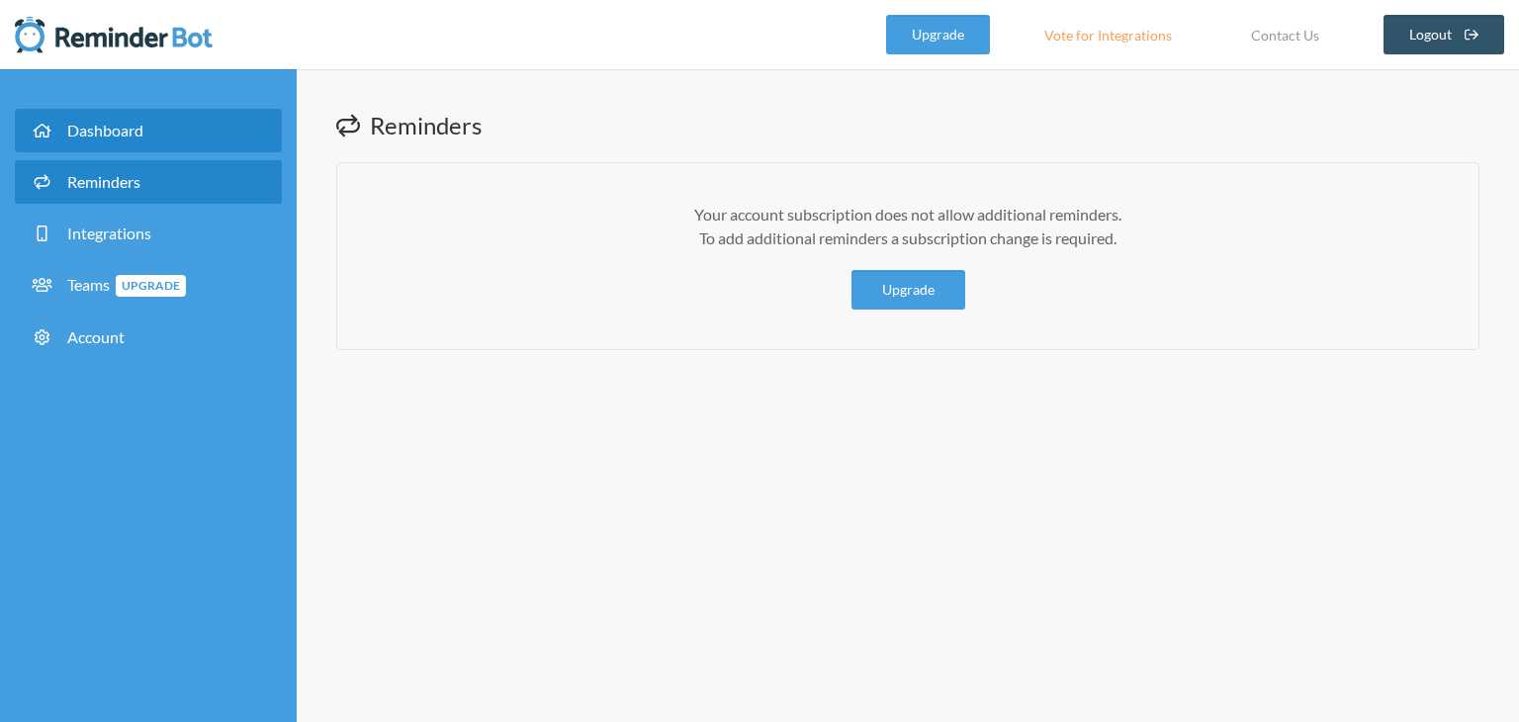
click at [133, 129] on span "Dashboard" at bounding box center [105, 130] width 76 height 19
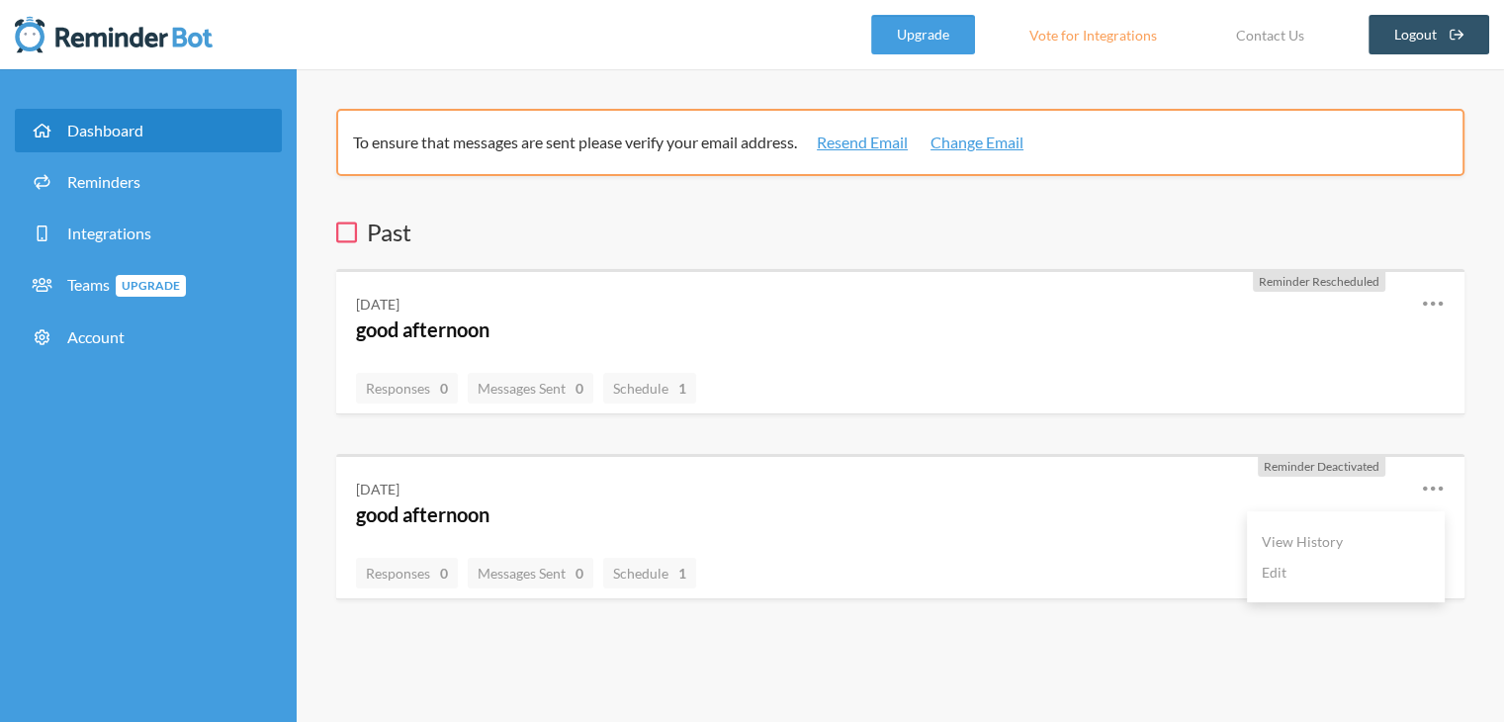
click at [1432, 480] on icon at bounding box center [1433, 489] width 24 height 24
click at [1432, 482] on icon at bounding box center [1433, 489] width 24 height 24
click at [1292, 534] on link "View History" at bounding box center [1346, 541] width 168 height 31
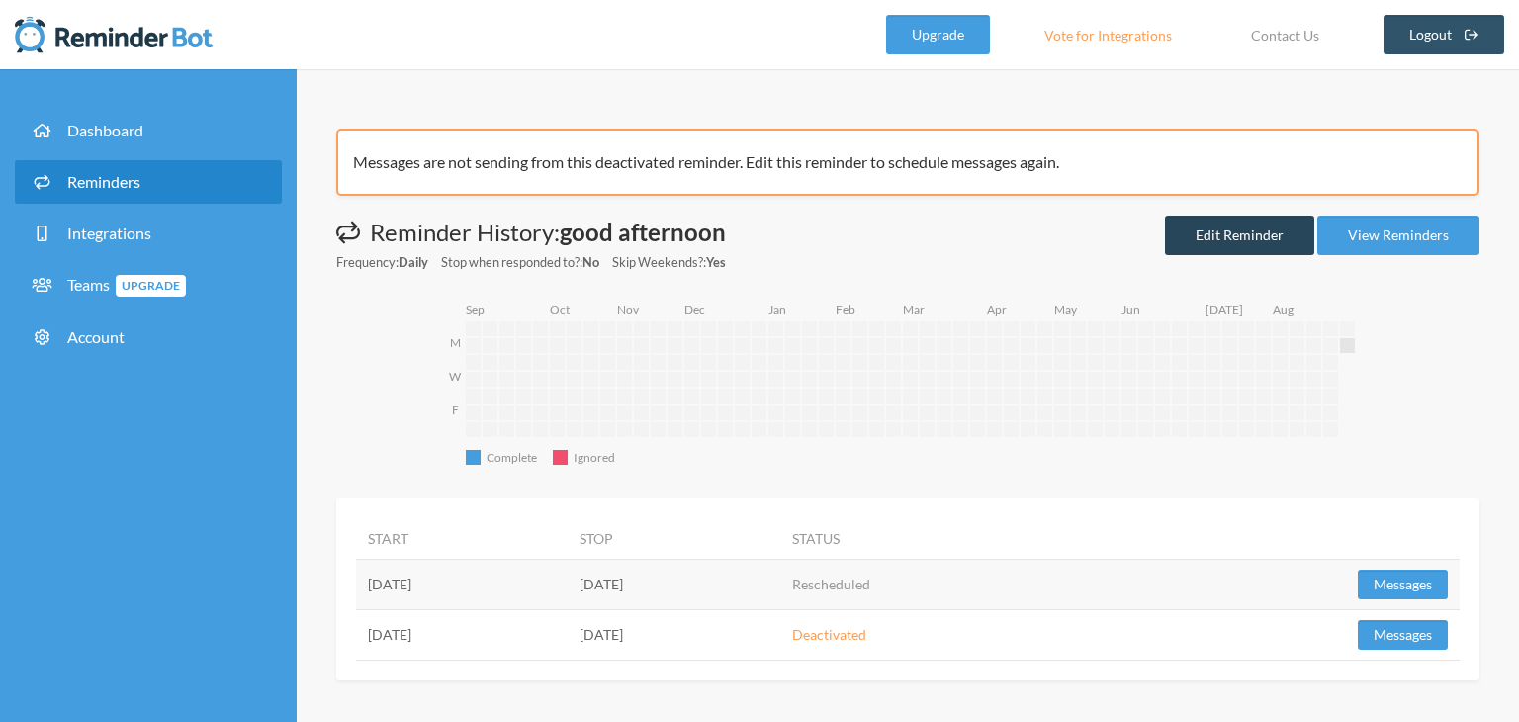
click at [1240, 238] on link "Edit Reminder" at bounding box center [1239, 236] width 149 height 40
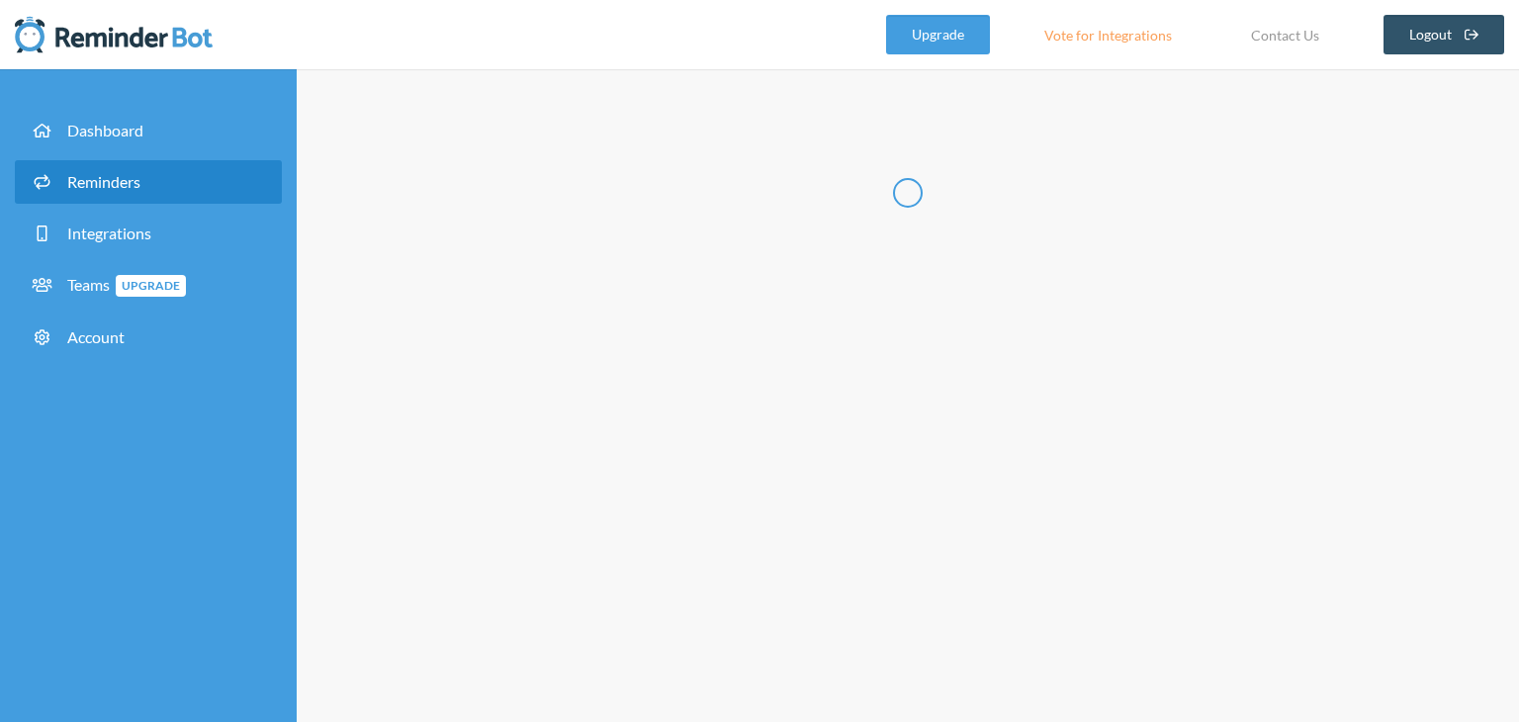
type input "good afternoon"
checkbox input "true"
checkbox input "false"
select select "12:45:00"
select select "13:15:00"
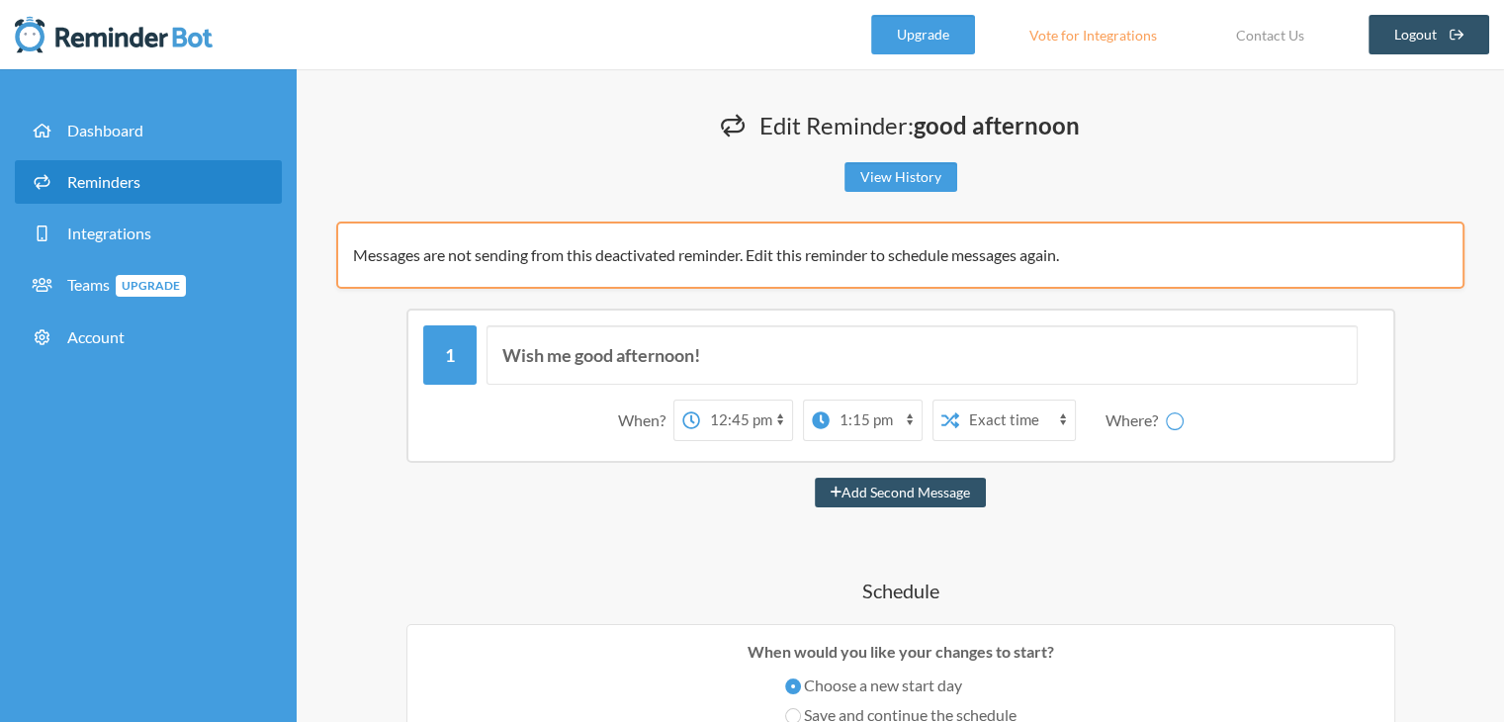
select select "spaces/AAQAfSt0rH8"
click at [811, 423] on select "12:00 am 12:15 am 12:30 am 12:45 am 1:00 am 1:15 am 1:30 am 1:45 am 2:00 am 2:1…" at bounding box center [797, 420] width 92 height 40
select select "13:00:00"
click at [756, 400] on select "12:00 am 12:15 am 12:30 am 12:45 am 1:00 am 1:15 am 1:30 am 1:45 am 2:00 am 2:1…" at bounding box center [797, 420] width 92 height 40
click at [949, 419] on select "Exact time Random time" at bounding box center [939, 420] width 116 height 40
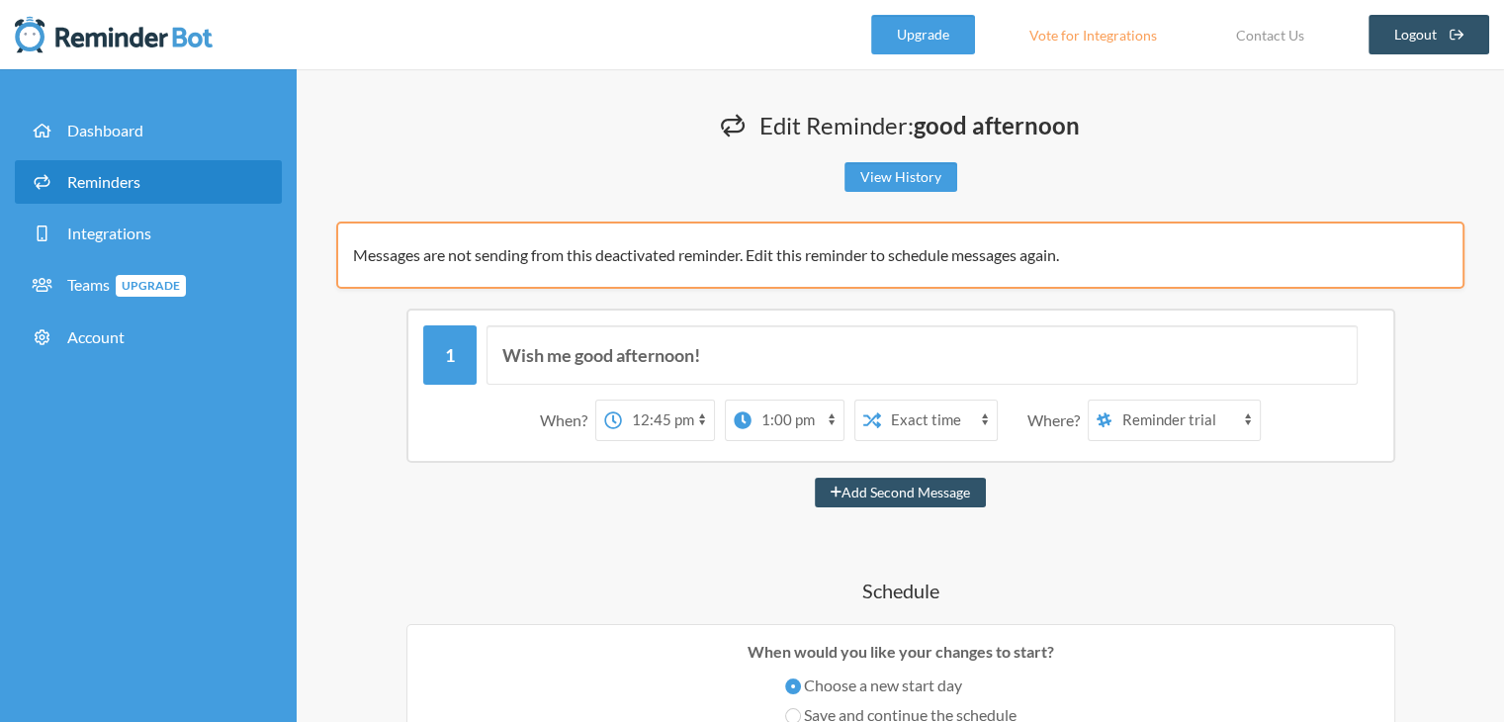
click at [885, 400] on select "Exact time Random time" at bounding box center [939, 420] width 116 height 40
click at [1054, 420] on div "Where?" at bounding box center [1057, 420] width 60 height 42
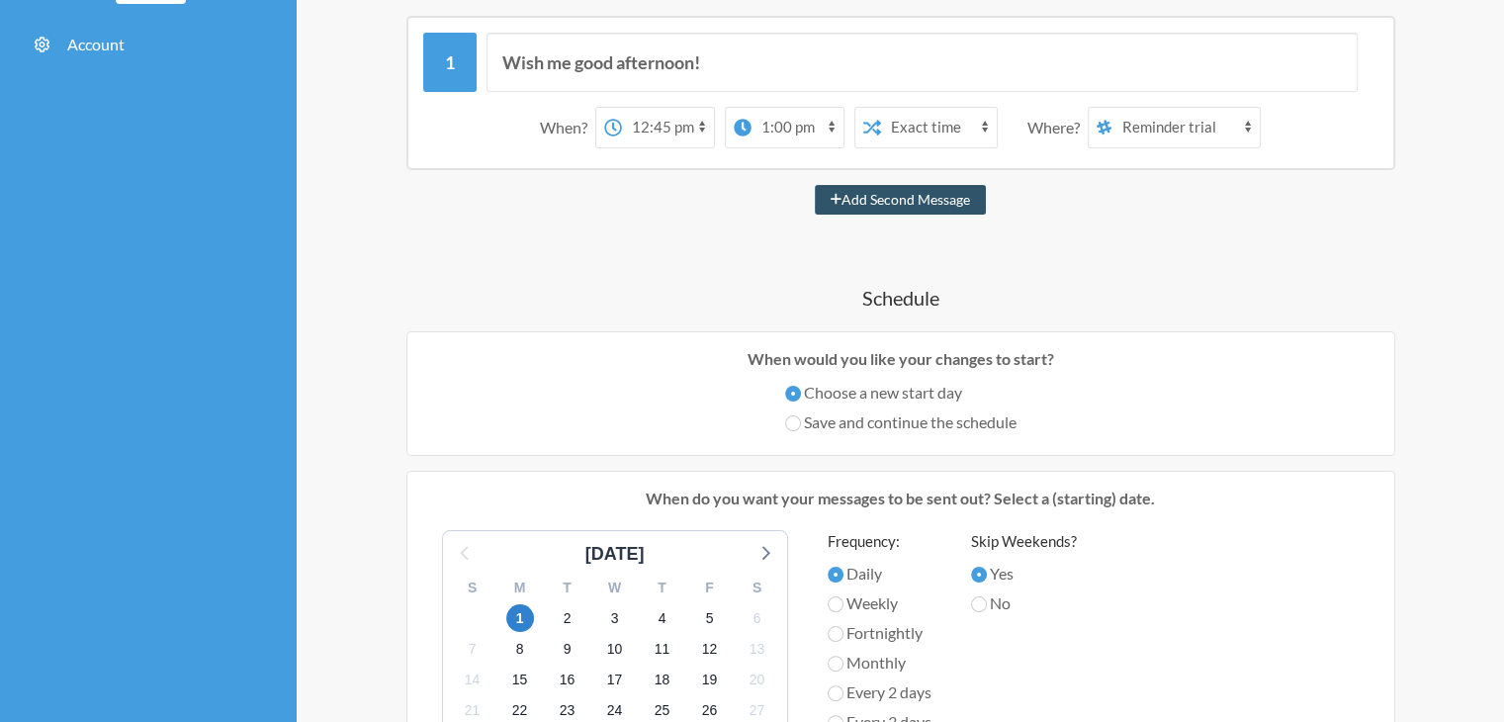
scroll to position [297, 0]
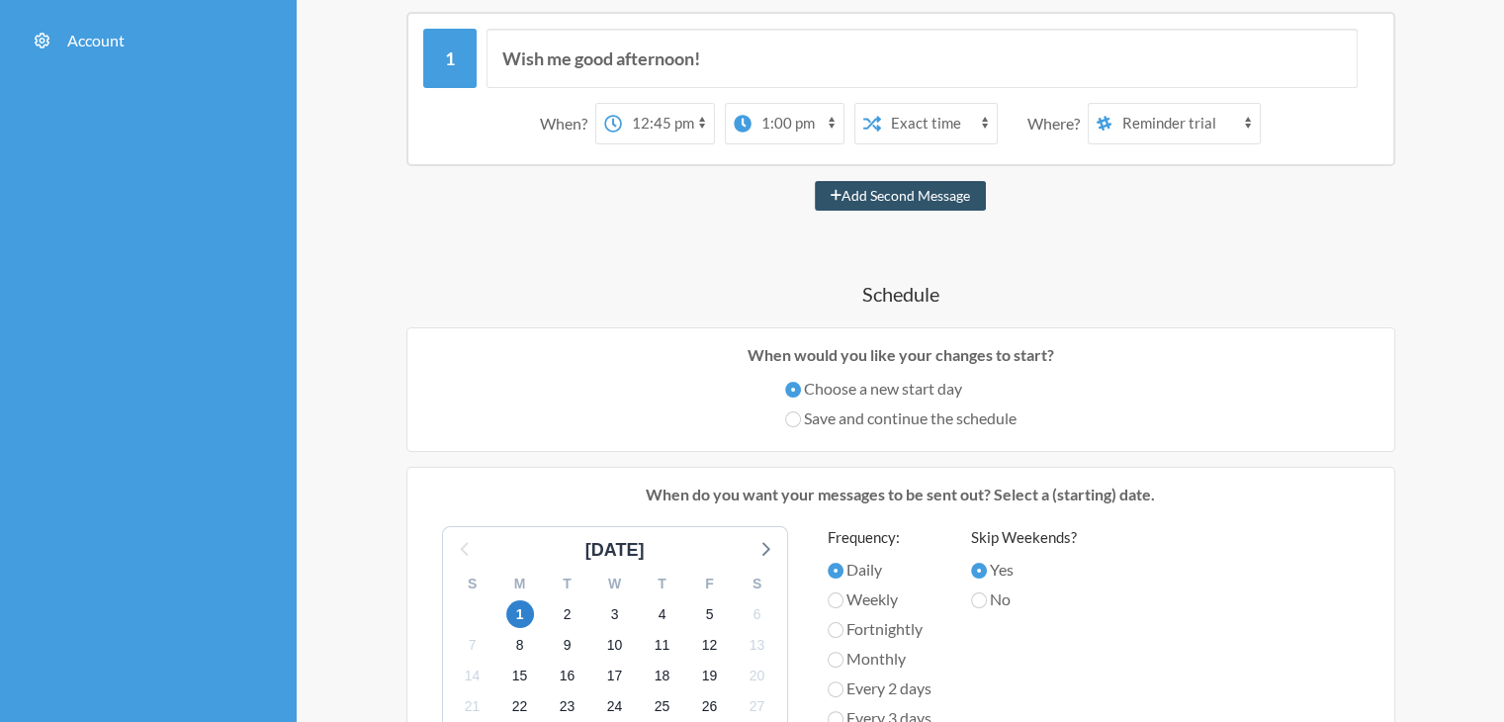
click at [843, 416] on label "Save and continue the schedule" at bounding box center [900, 418] width 231 height 24
click at [801, 416] on input "Save and continue the schedule" at bounding box center [793, 419] width 16 height 16
radio input "true"
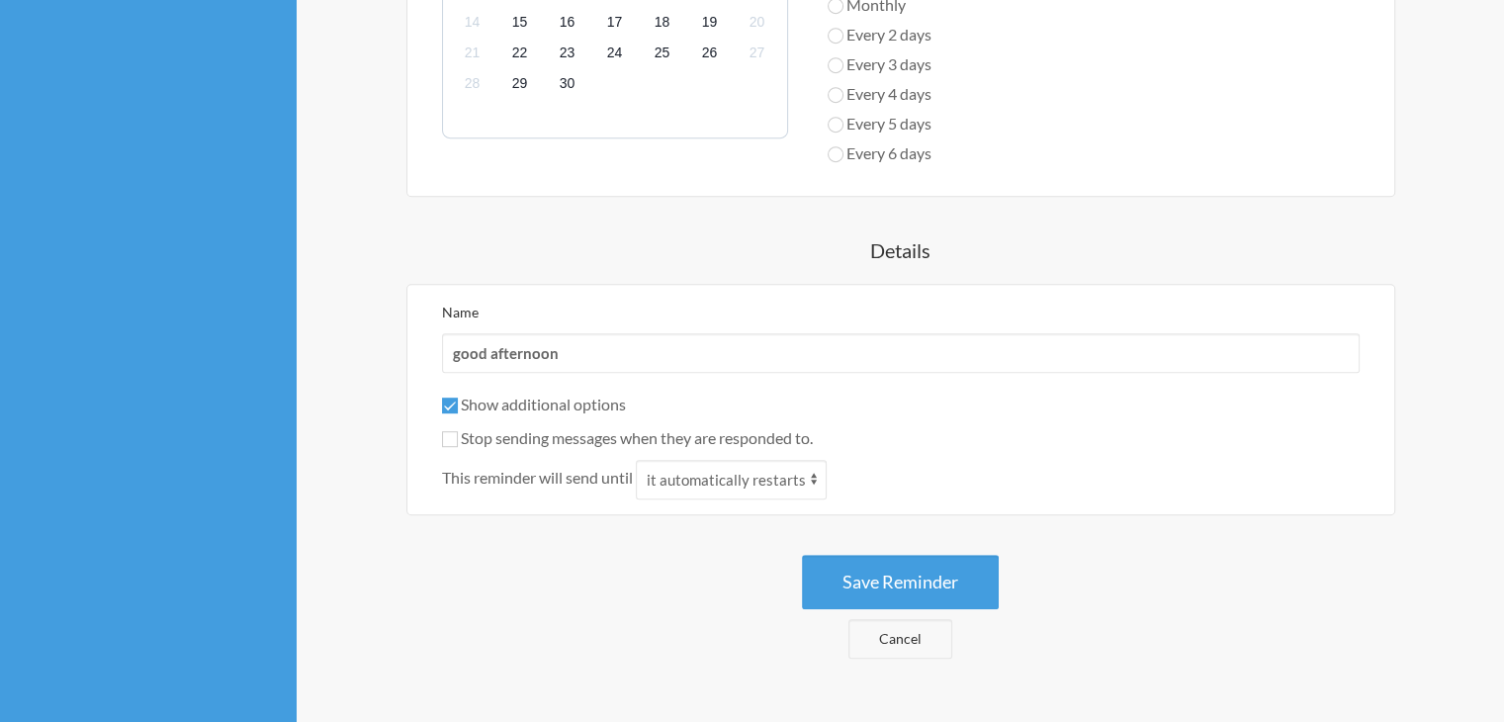
scroll to position [1088, 0]
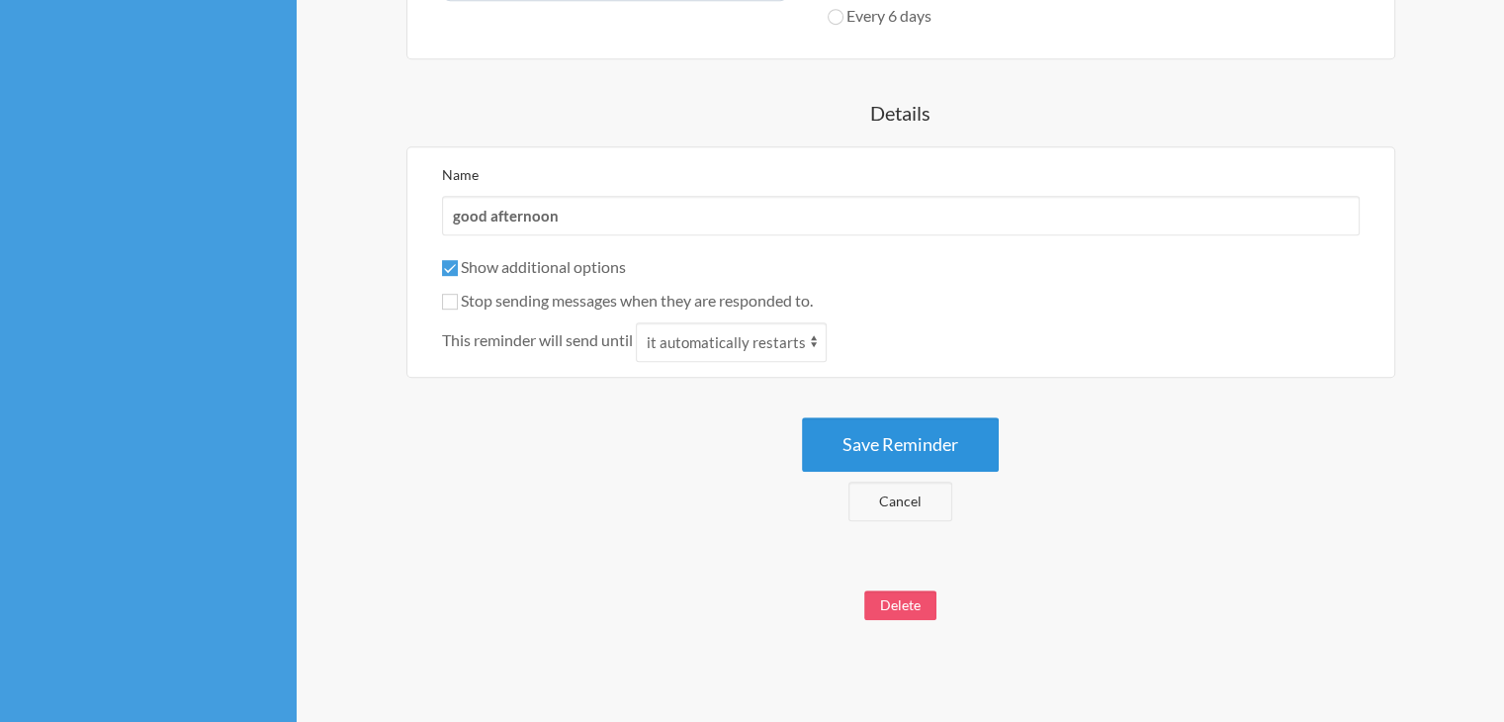
click at [882, 436] on button "Save Reminder" at bounding box center [900, 444] width 197 height 54
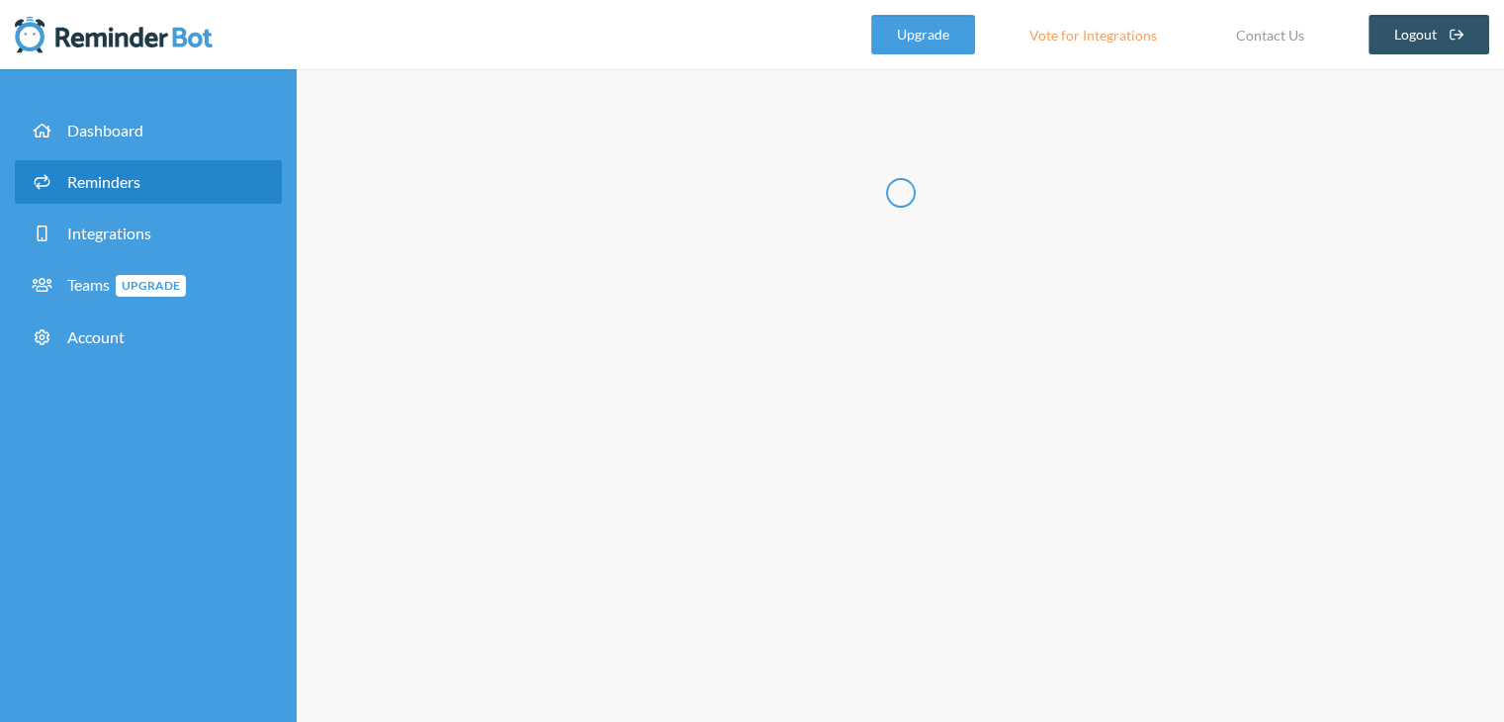
scroll to position [0, 0]
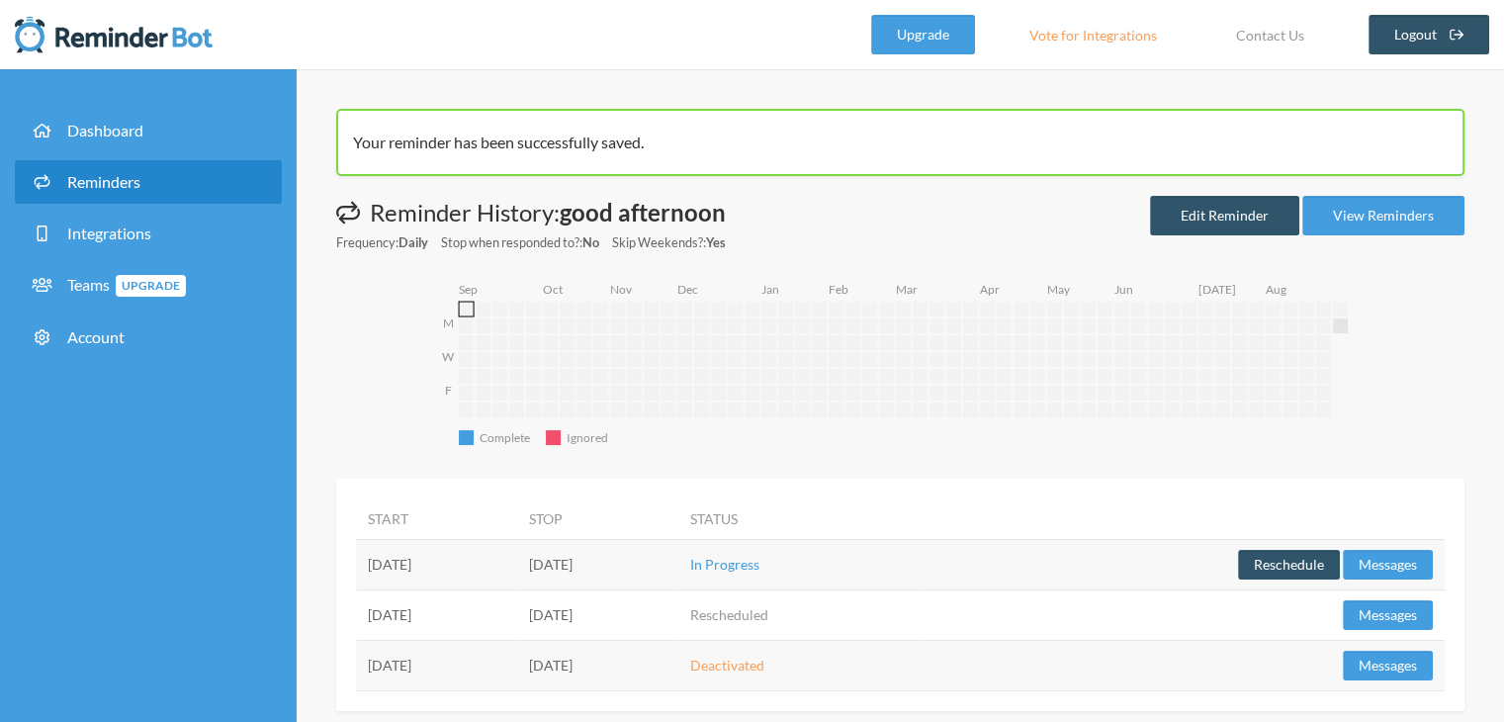
click at [470, 305] on rect "[DATE]" at bounding box center [466, 309] width 15 height 15
click at [935, 47] on link "Upgrade" at bounding box center [923, 35] width 104 height 40
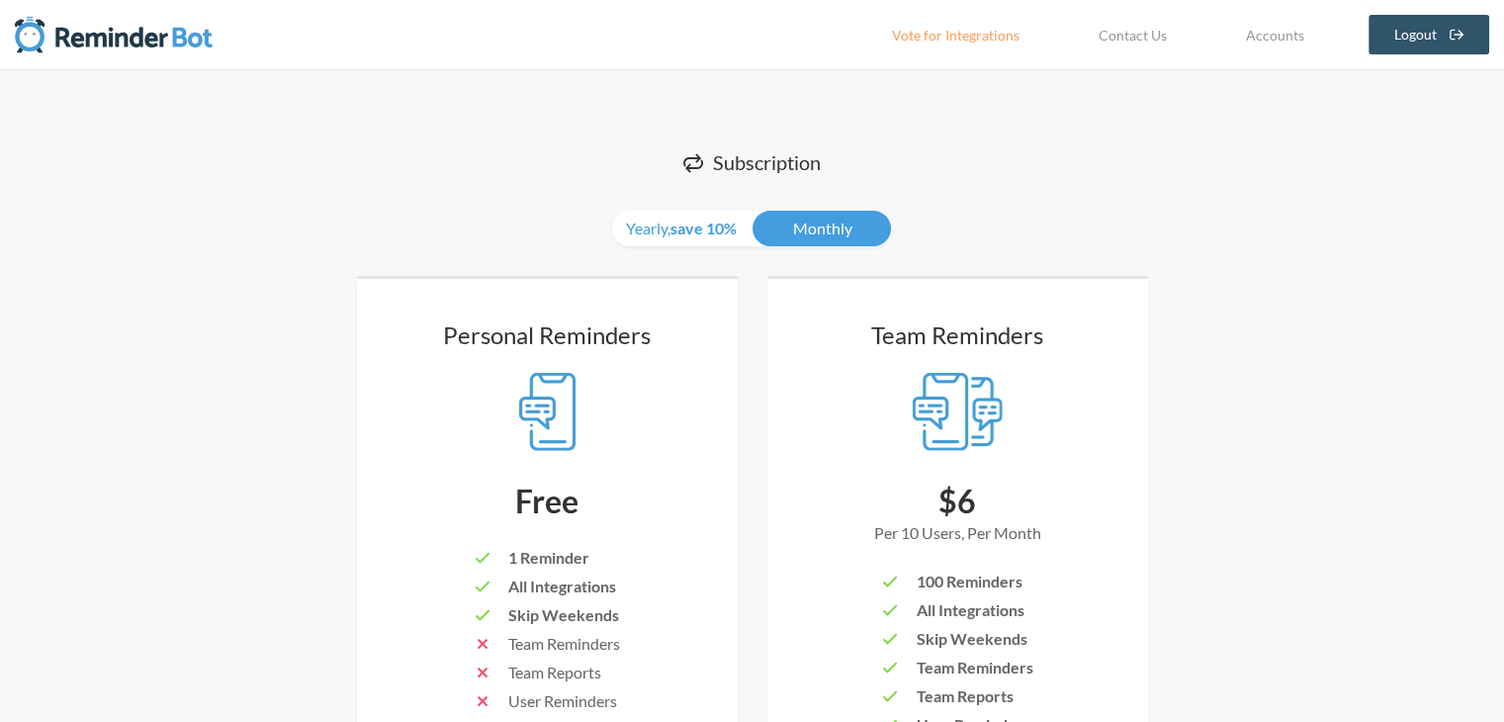
scroll to position [99, 0]
